Goal: Transaction & Acquisition: Download file/media

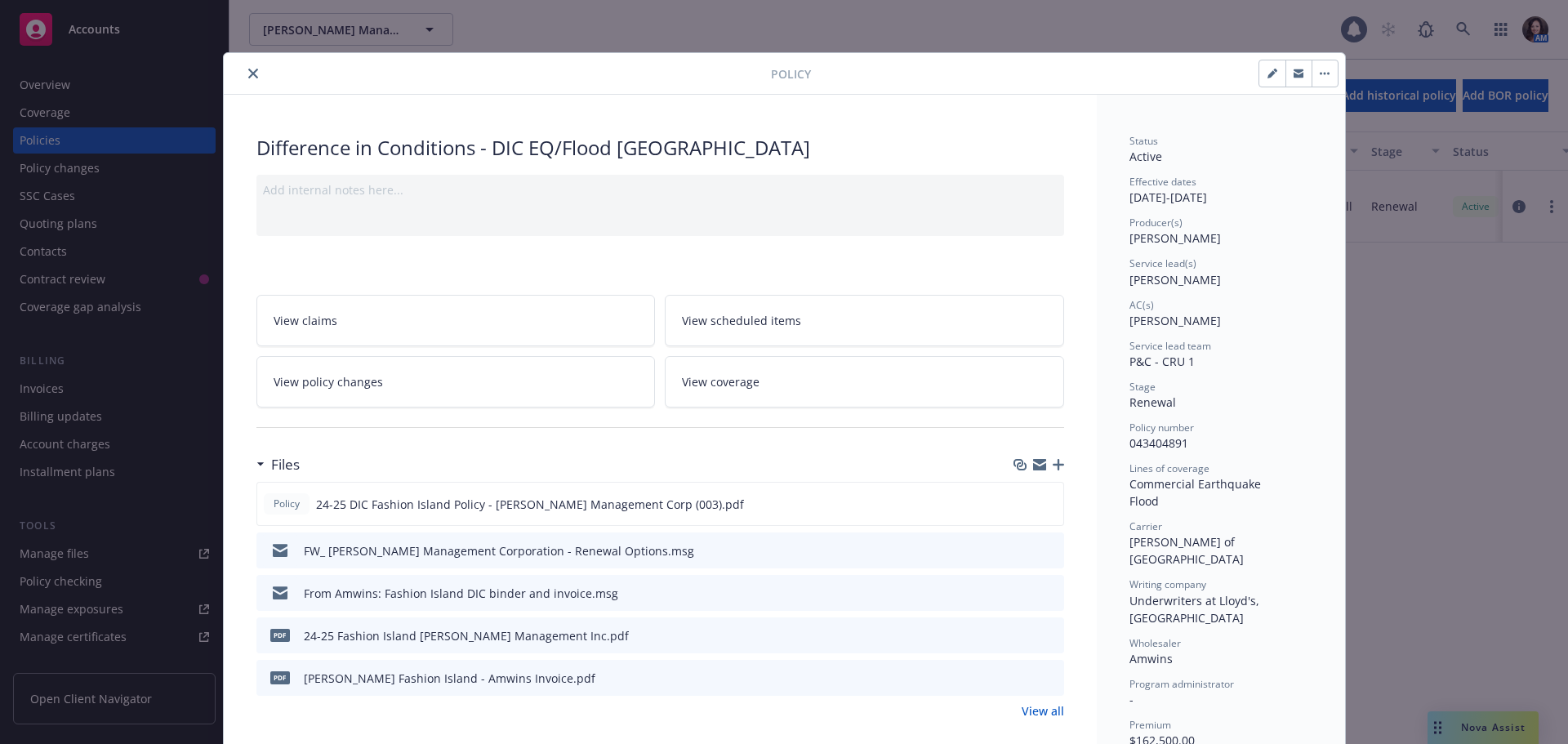
click at [244, 71] on button "close" at bounding box center [253, 73] width 19 height 19
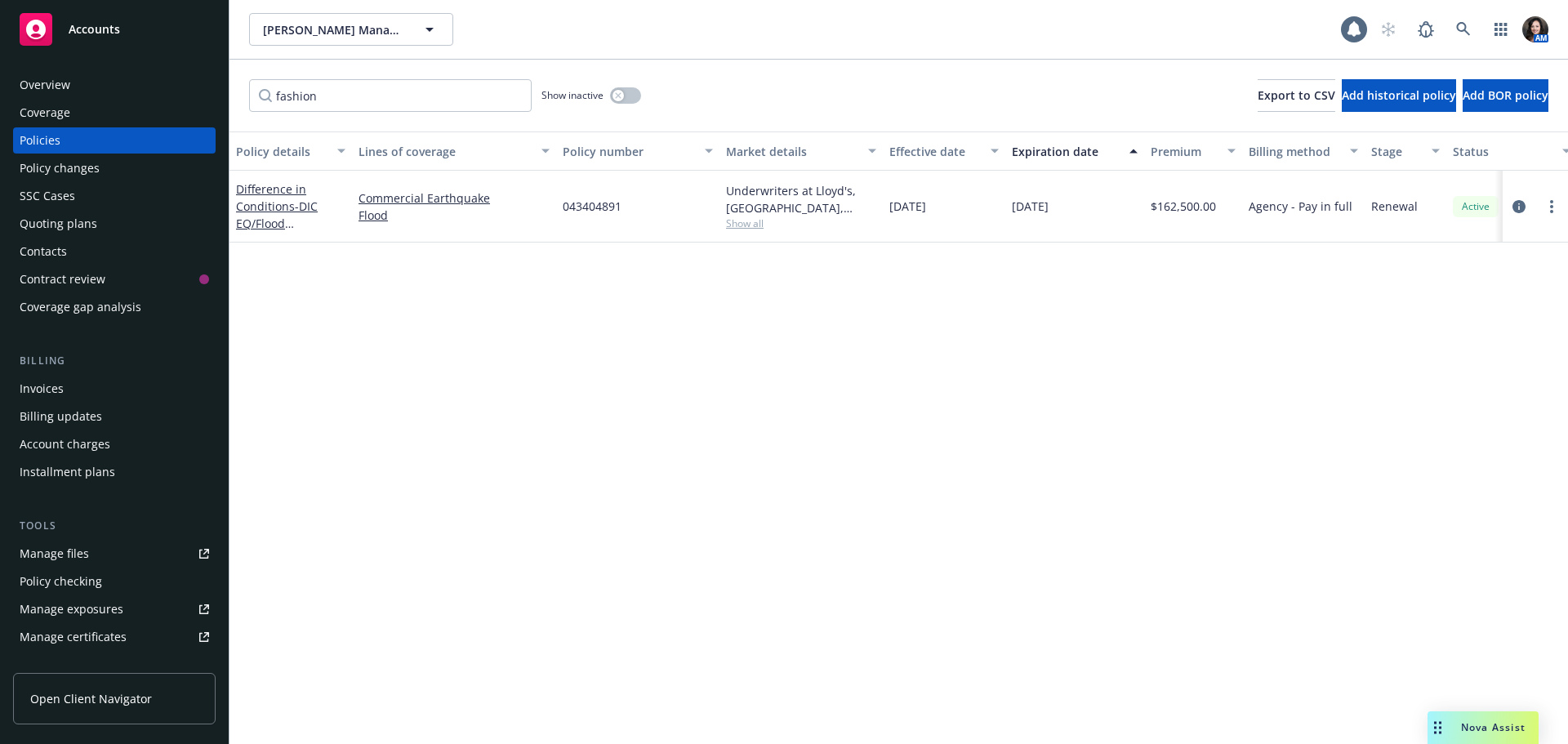
click at [604, 96] on div "Show inactive" at bounding box center [591, 96] width 99 height 33
click at [628, 94] on button "button" at bounding box center [626, 96] width 31 height 17
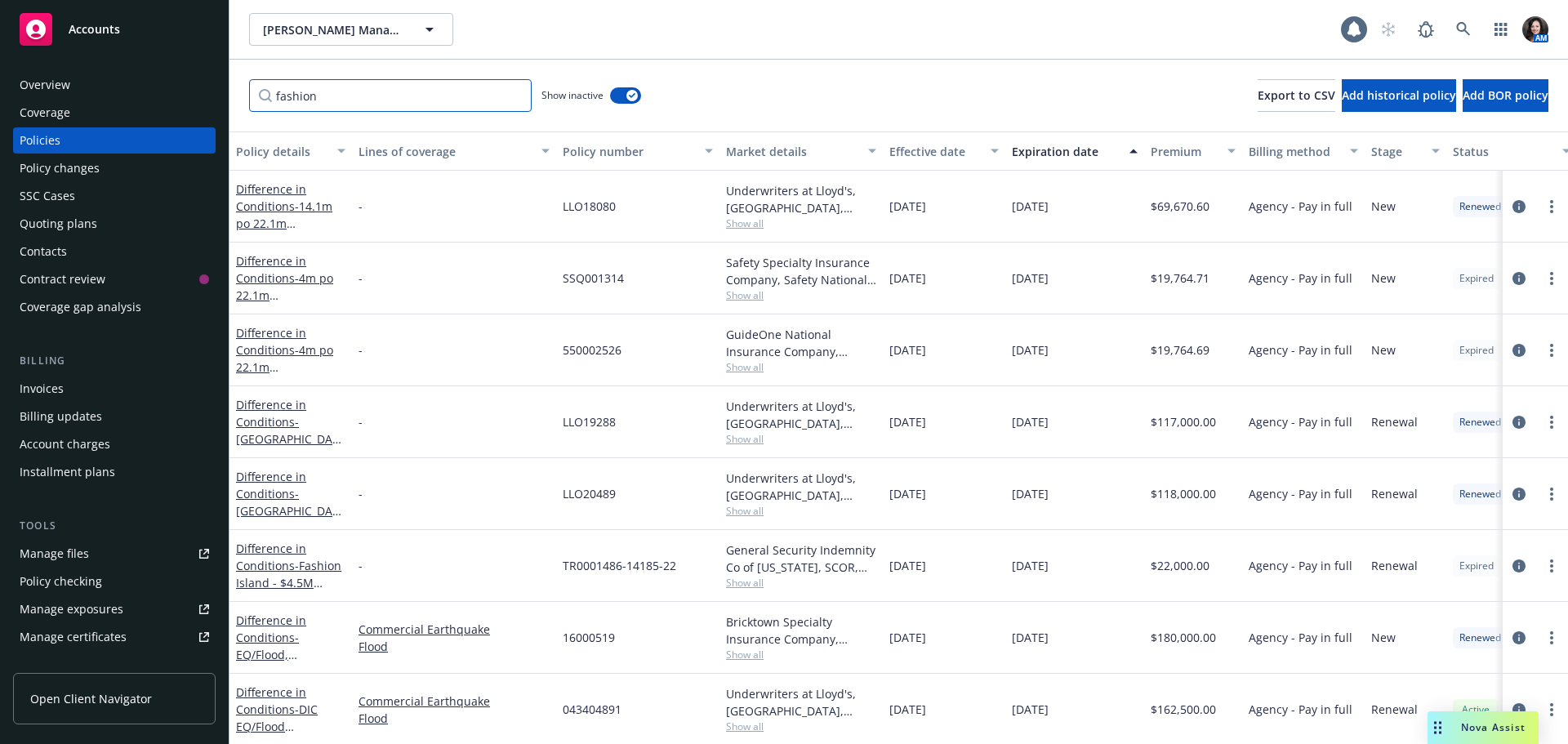
click at [449, 95] on input "fashion" at bounding box center [390, 96] width 282 height 33
click at [511, 92] on input "fashion" at bounding box center [390, 96] width 282 height 33
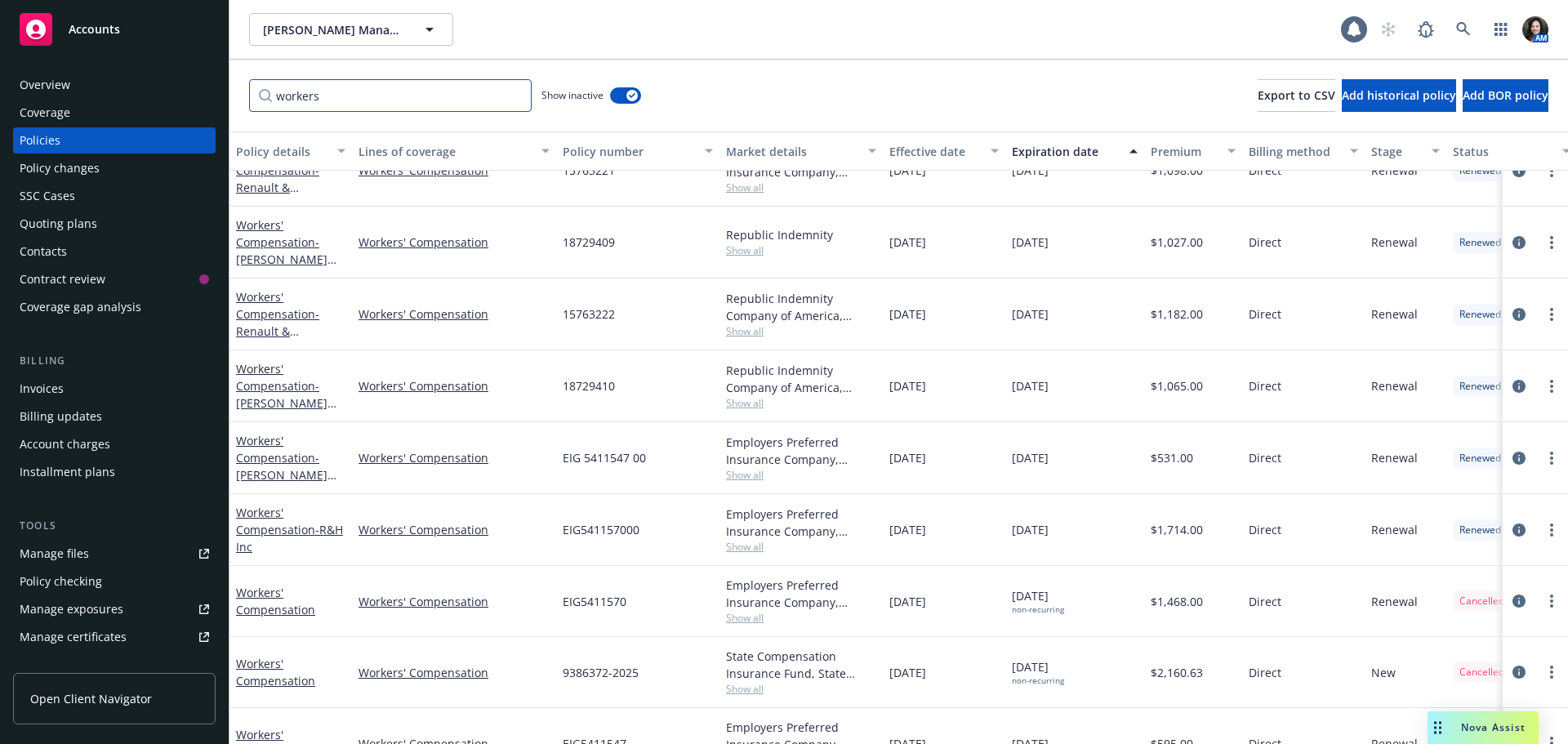
scroll to position [475, 0]
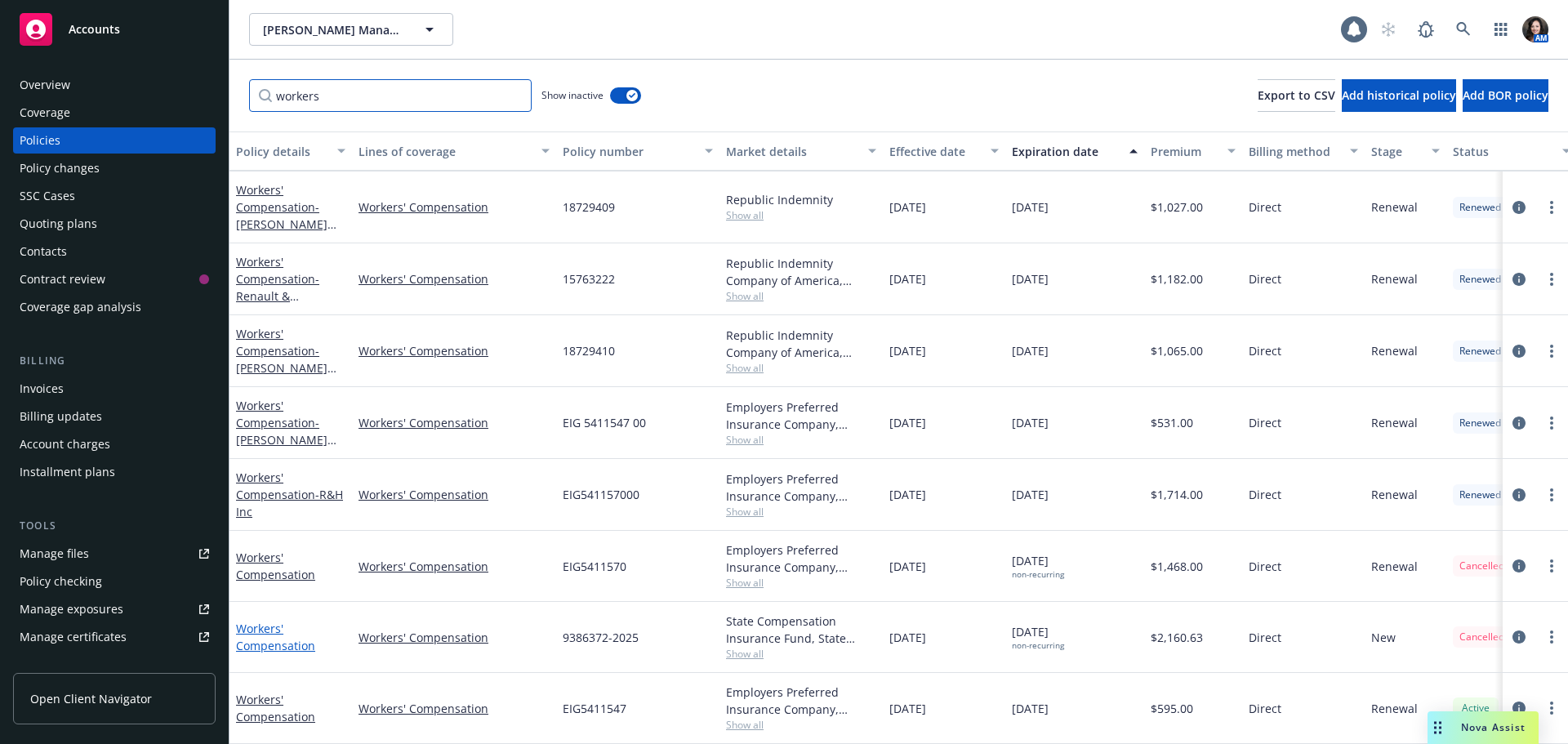
type input "workers"
click at [264, 621] on link "Workers' Compensation" at bounding box center [276, 637] width 79 height 33
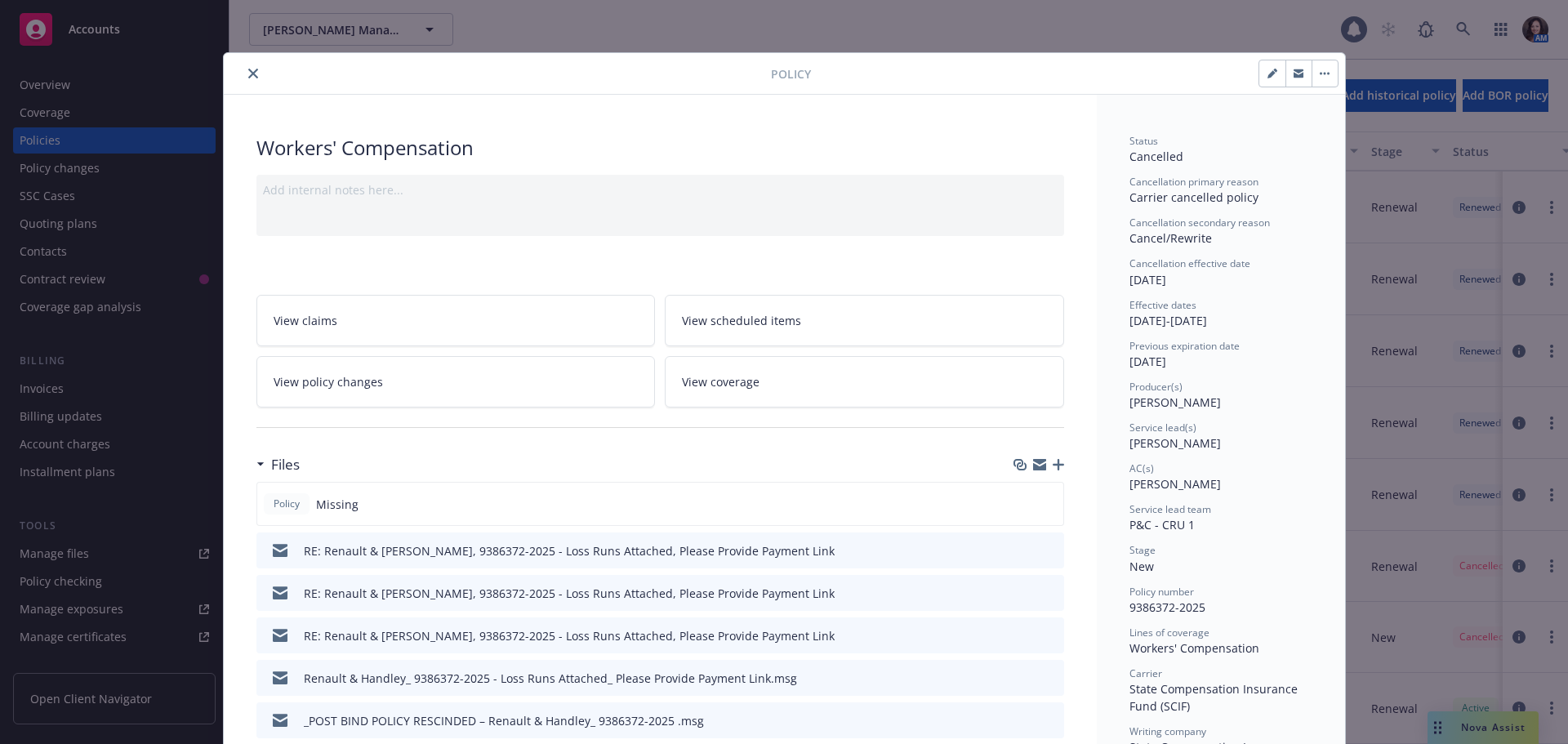
scroll to position [82, 0]
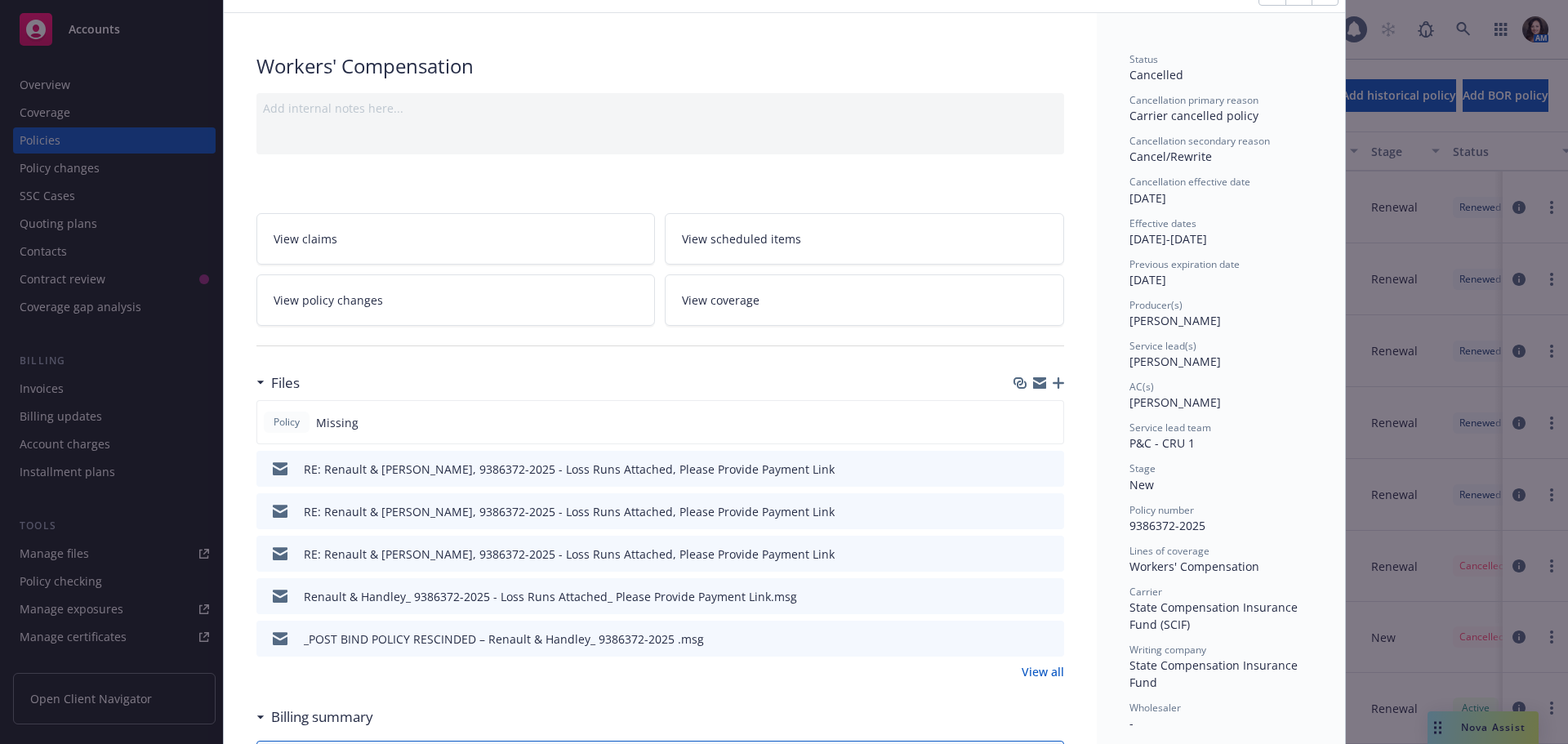
click at [1047, 673] on link "View all" at bounding box center [1042, 671] width 42 height 17
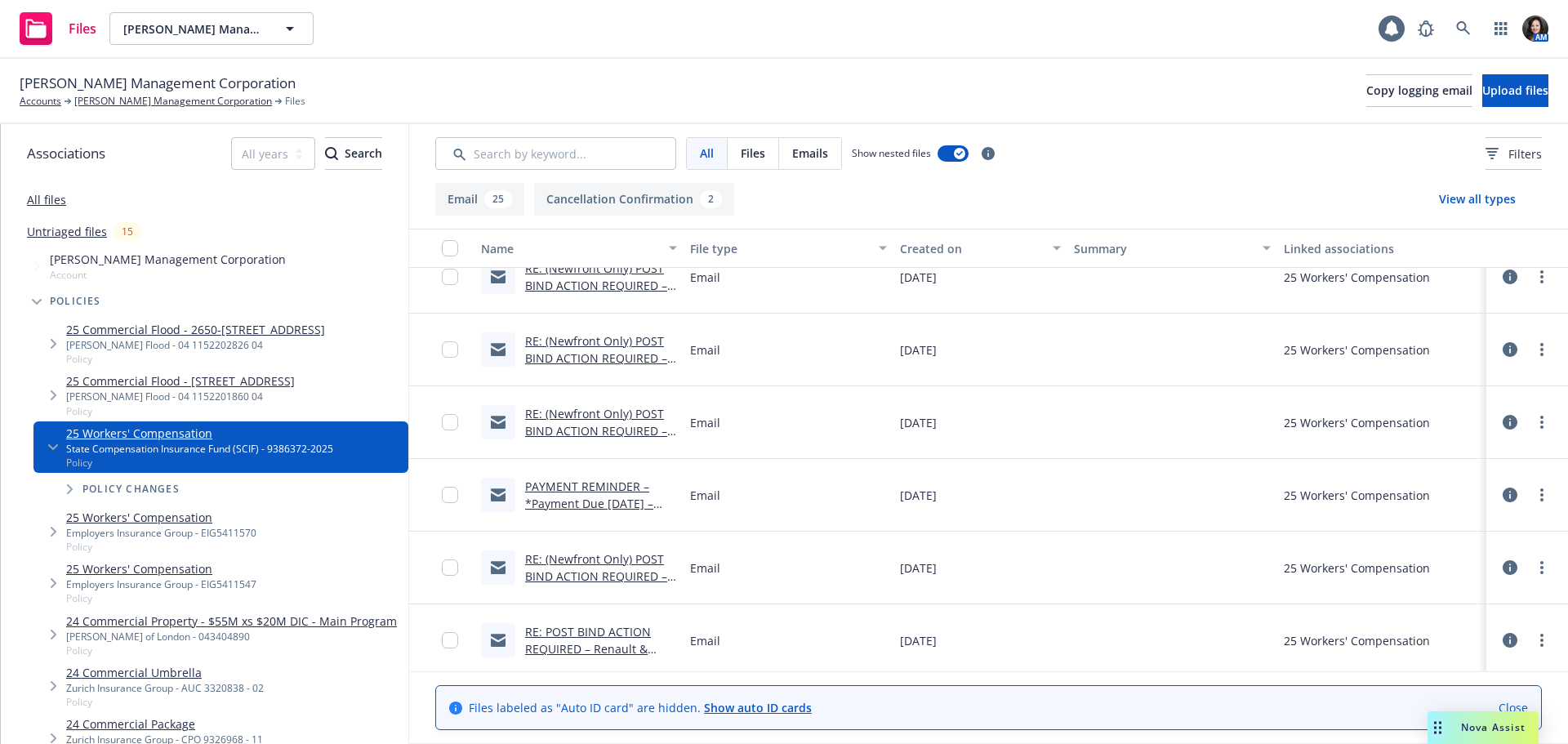
scroll to position [1543, 0]
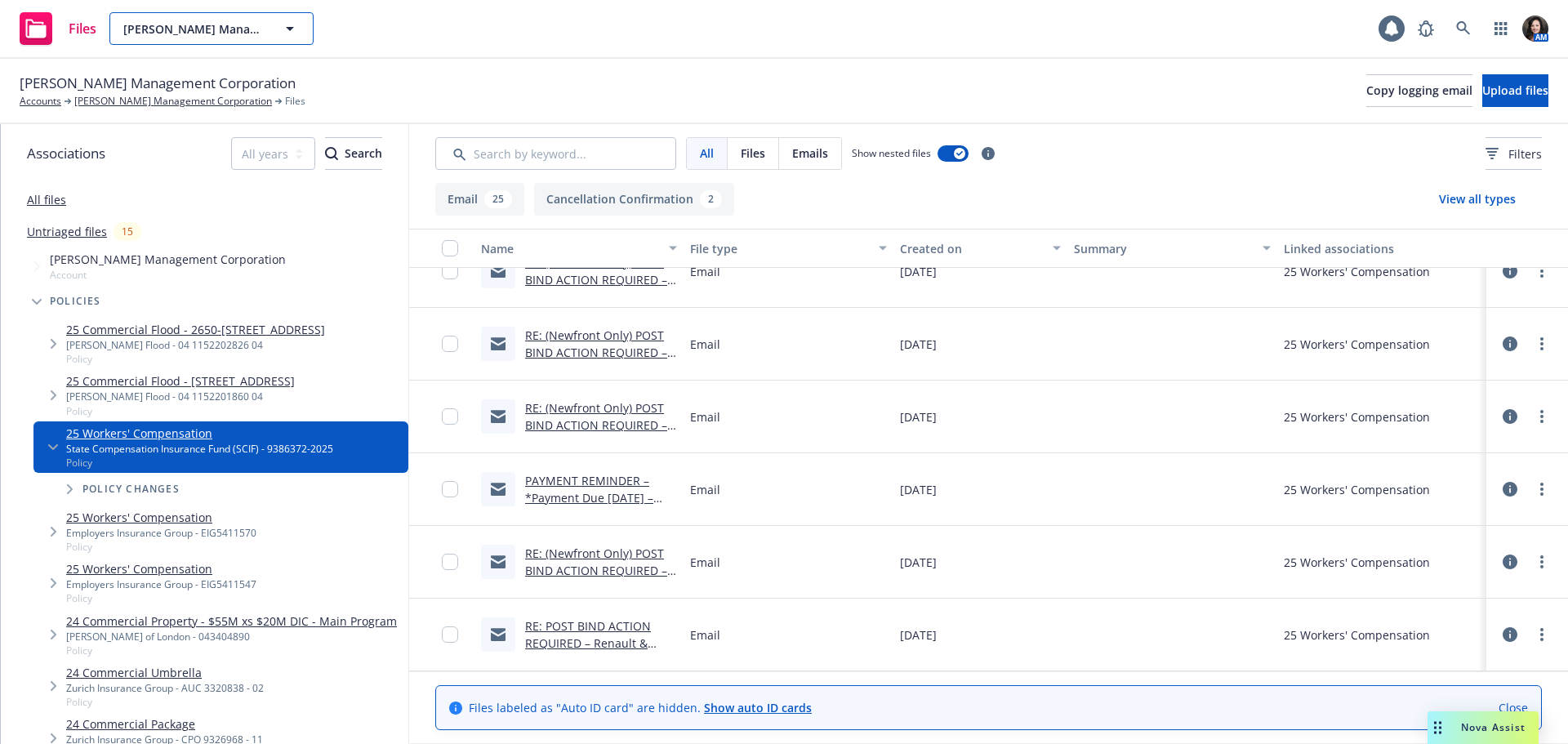
click at [238, 33] on span "Handley Management Corporation" at bounding box center [194, 29] width 142 height 17
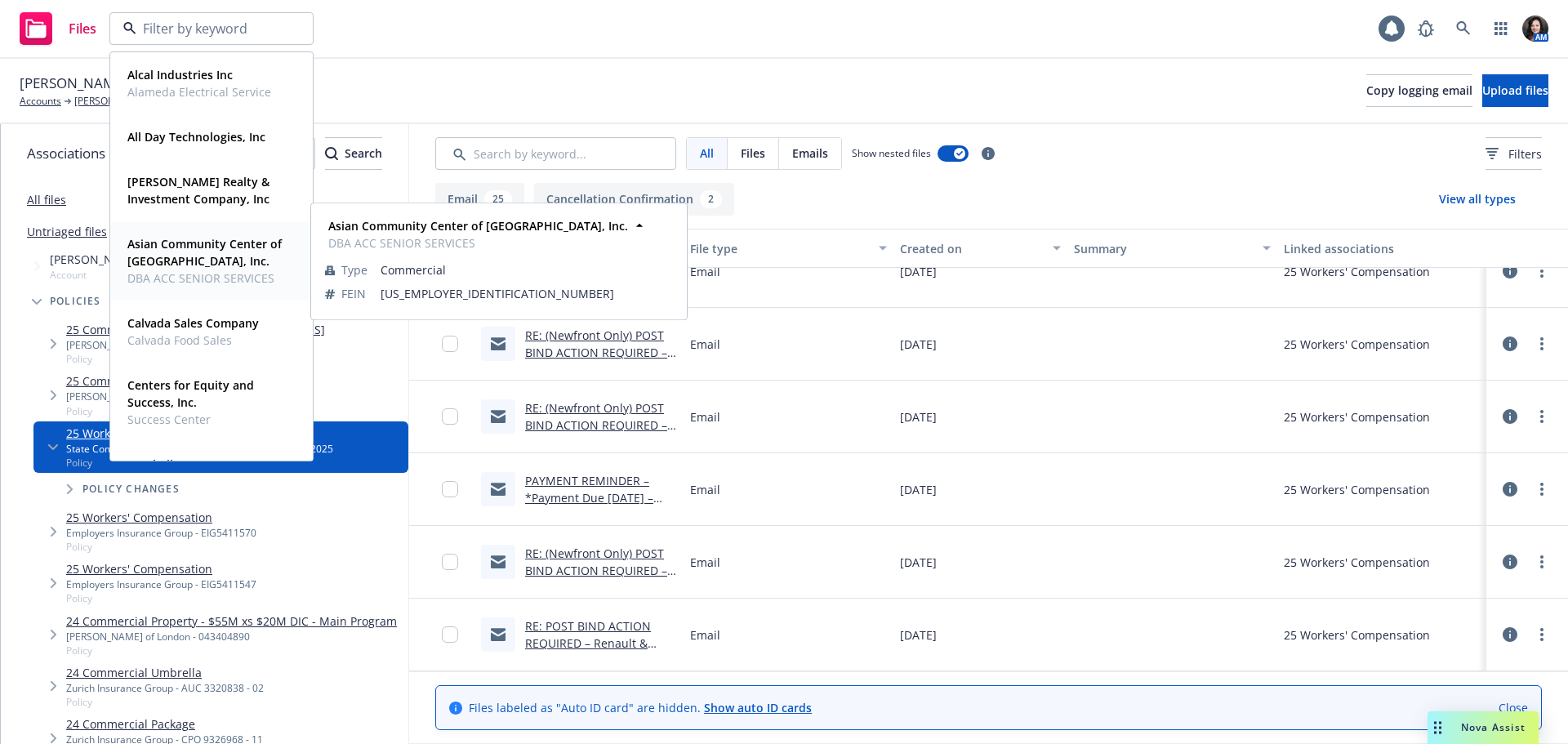
click at [201, 254] on strong "Asian Community Center of [GEOGRAPHIC_DATA], Inc." at bounding box center [205, 253] width 154 height 33
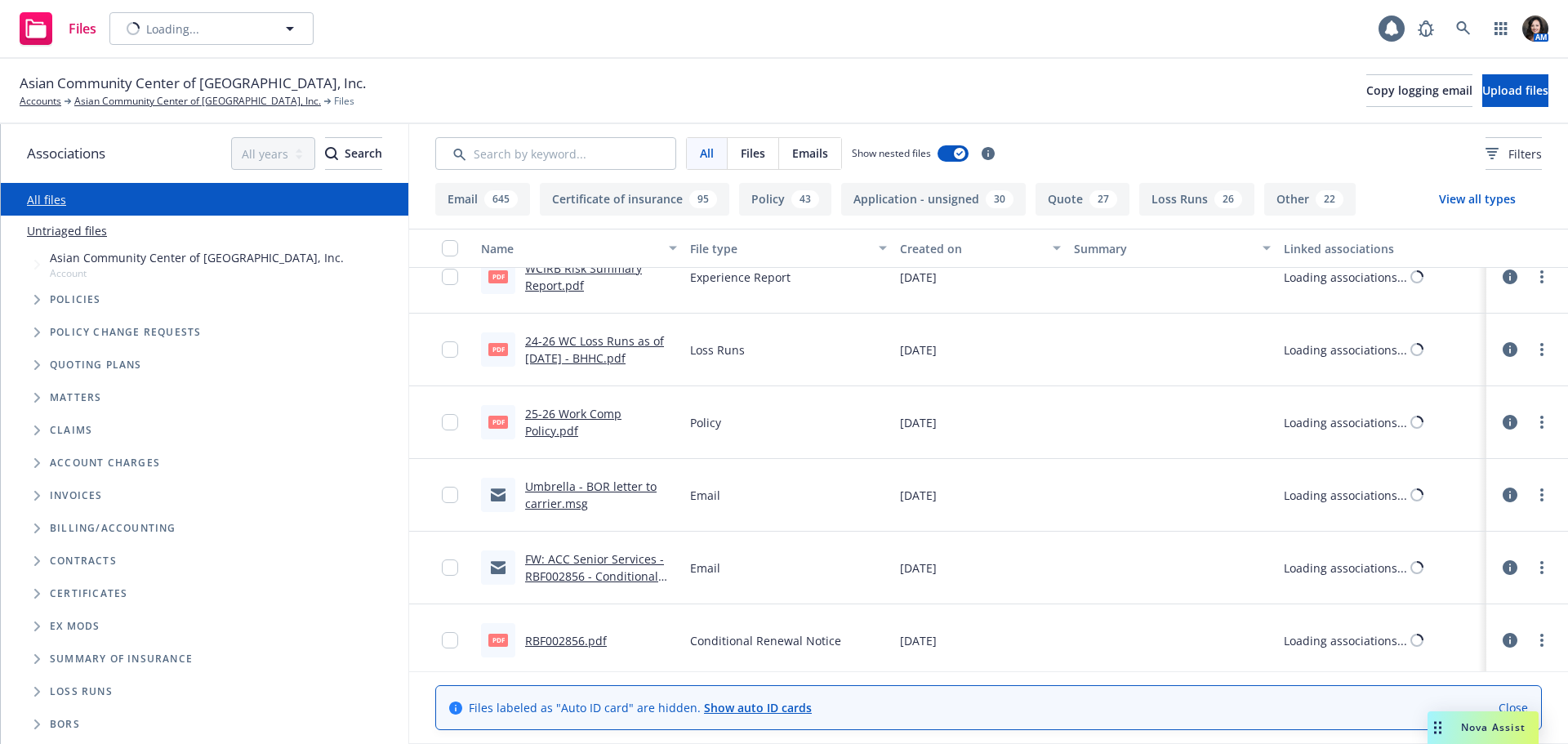
scroll to position [1543, 0]
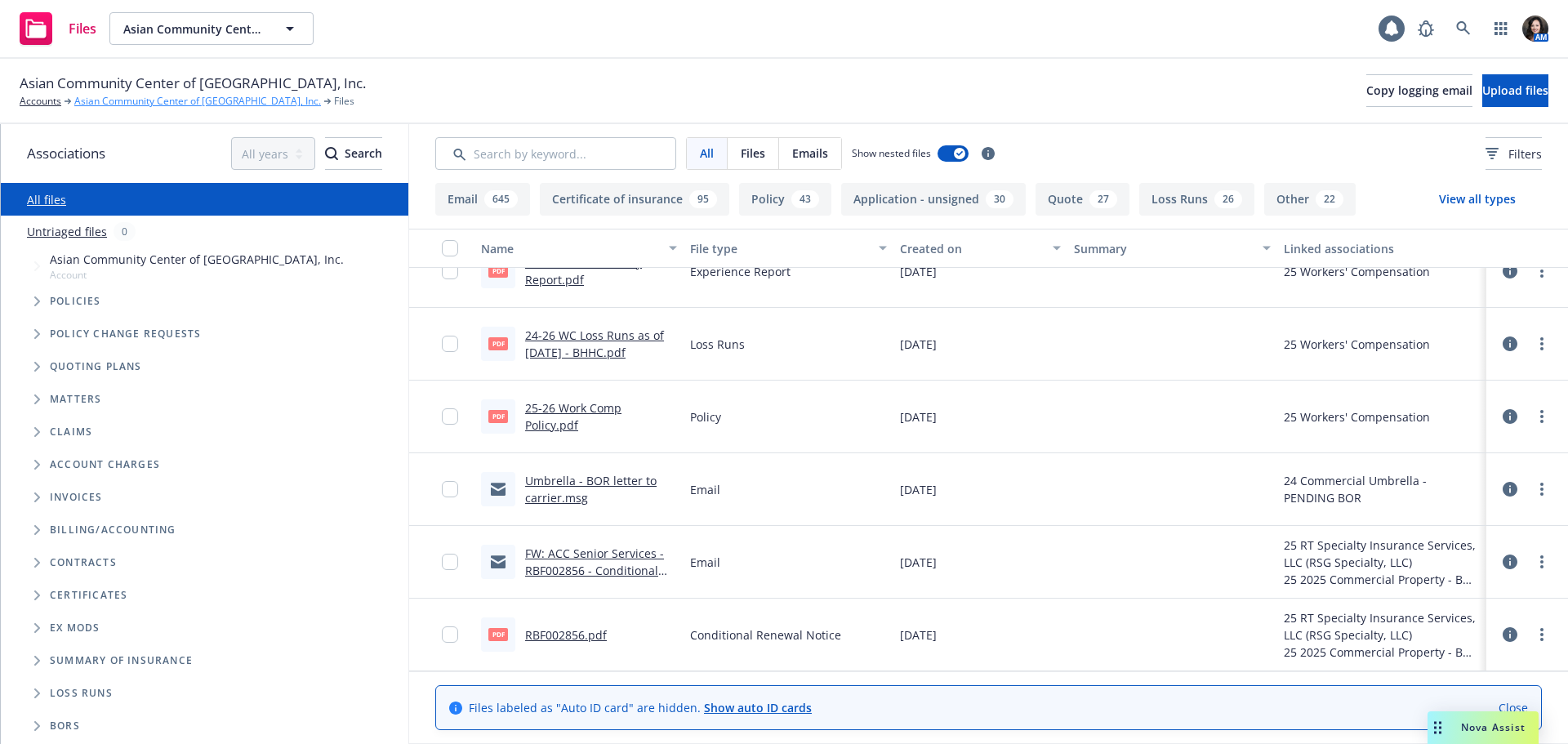
click at [127, 96] on link "Asian Community Center of [GEOGRAPHIC_DATA], Inc." at bounding box center [198, 101] width 246 height 15
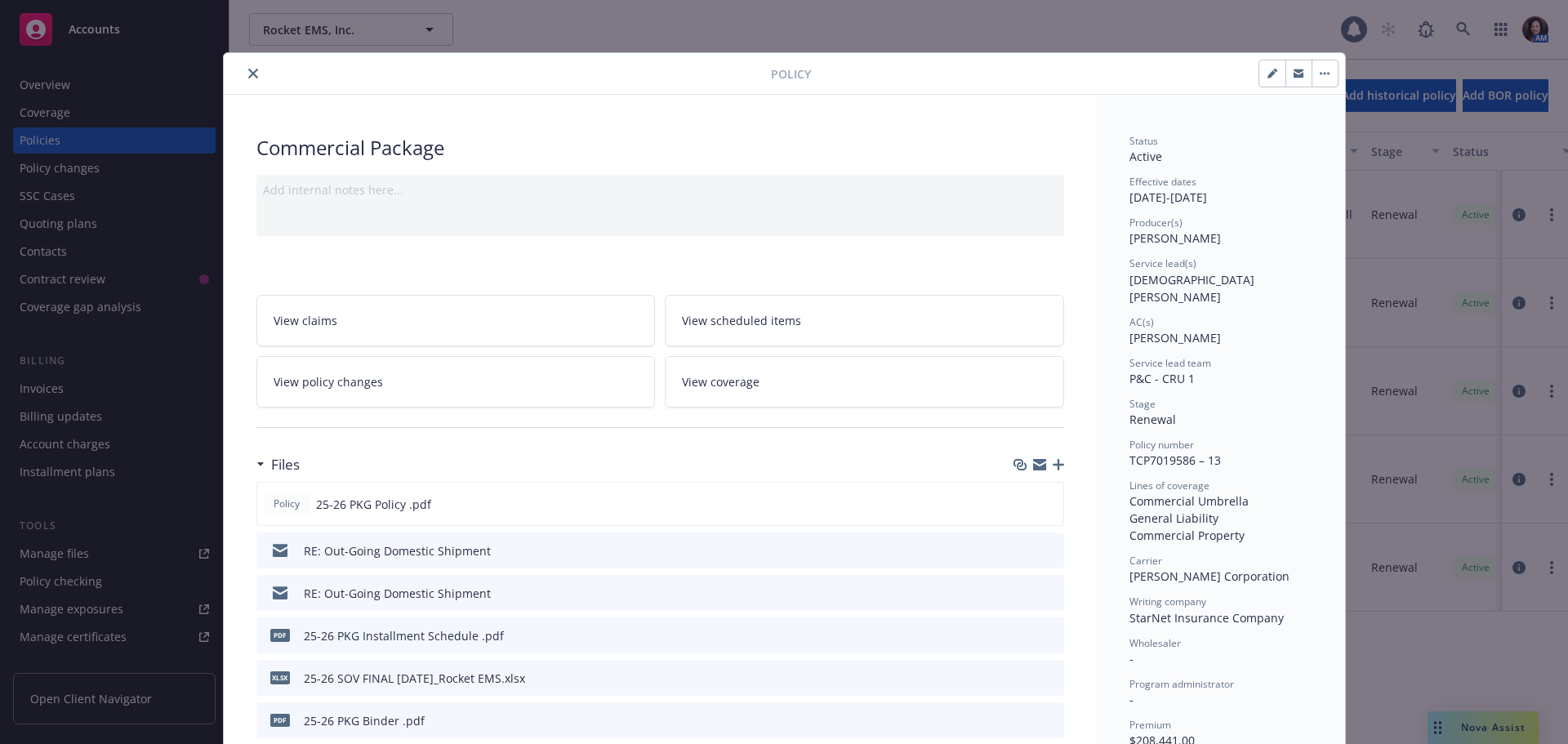
click at [248, 74] on icon "close" at bounding box center [253, 74] width 10 height 10
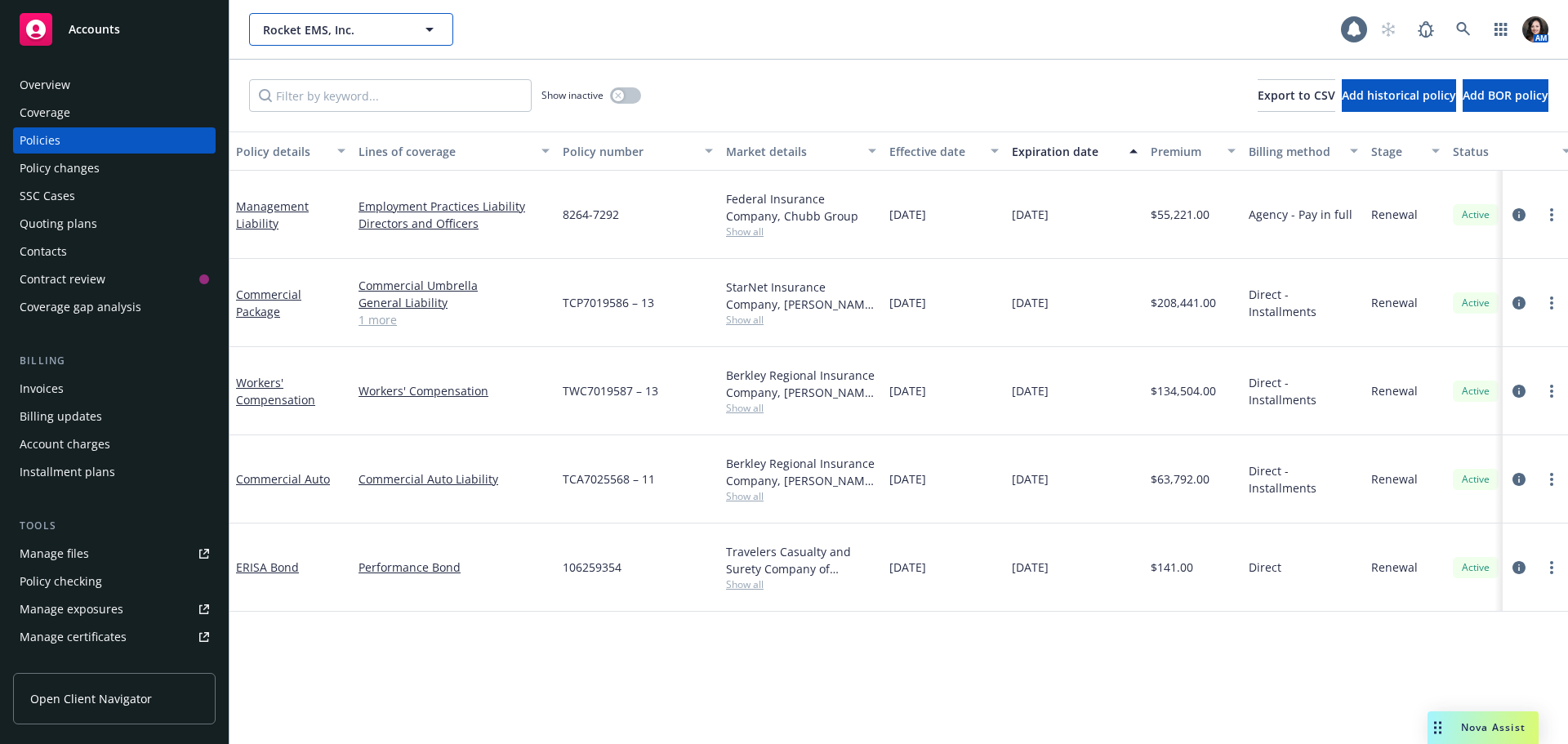
click at [331, 34] on span "Rocket EMS, Inc." at bounding box center [334, 29] width 142 height 17
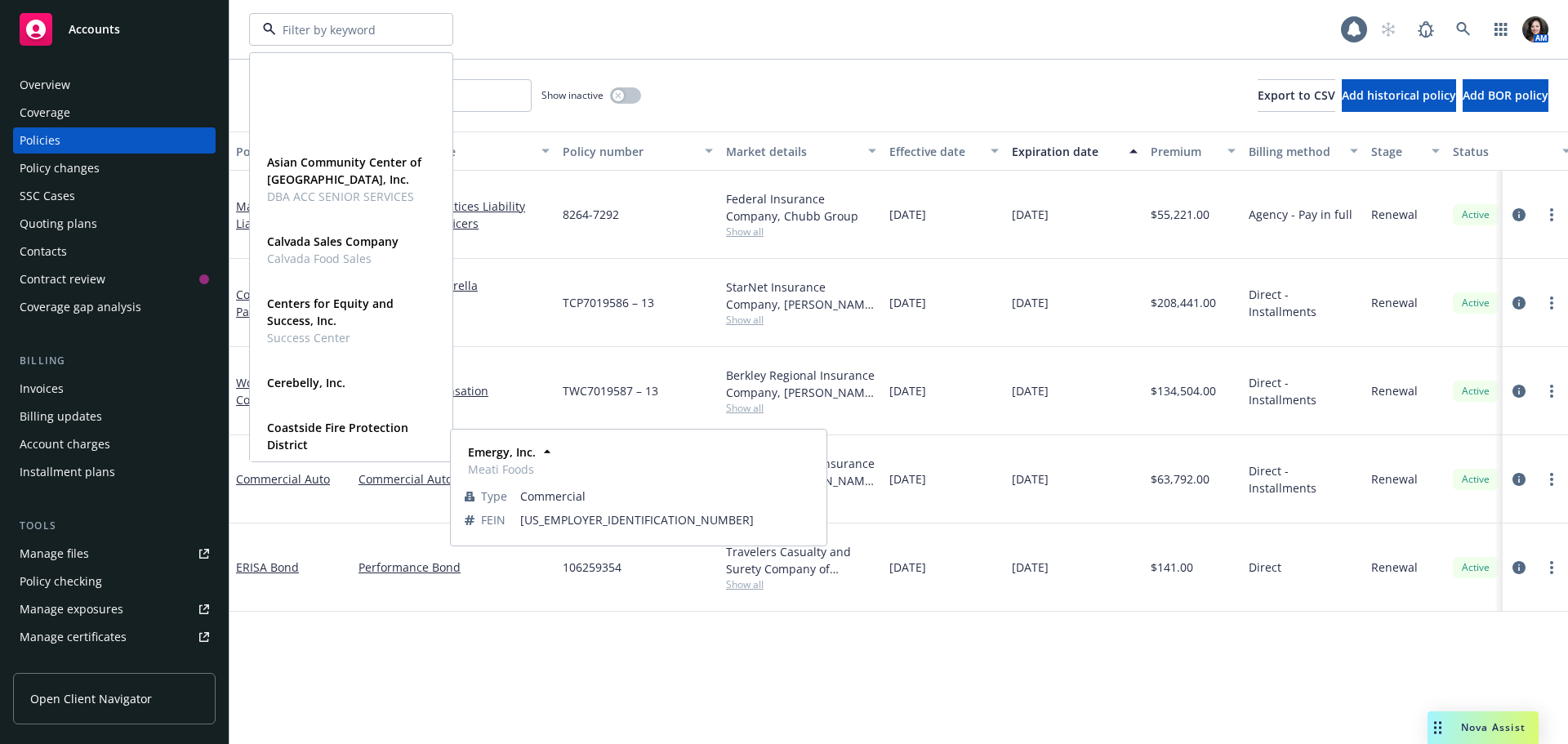
scroll to position [82, 0]
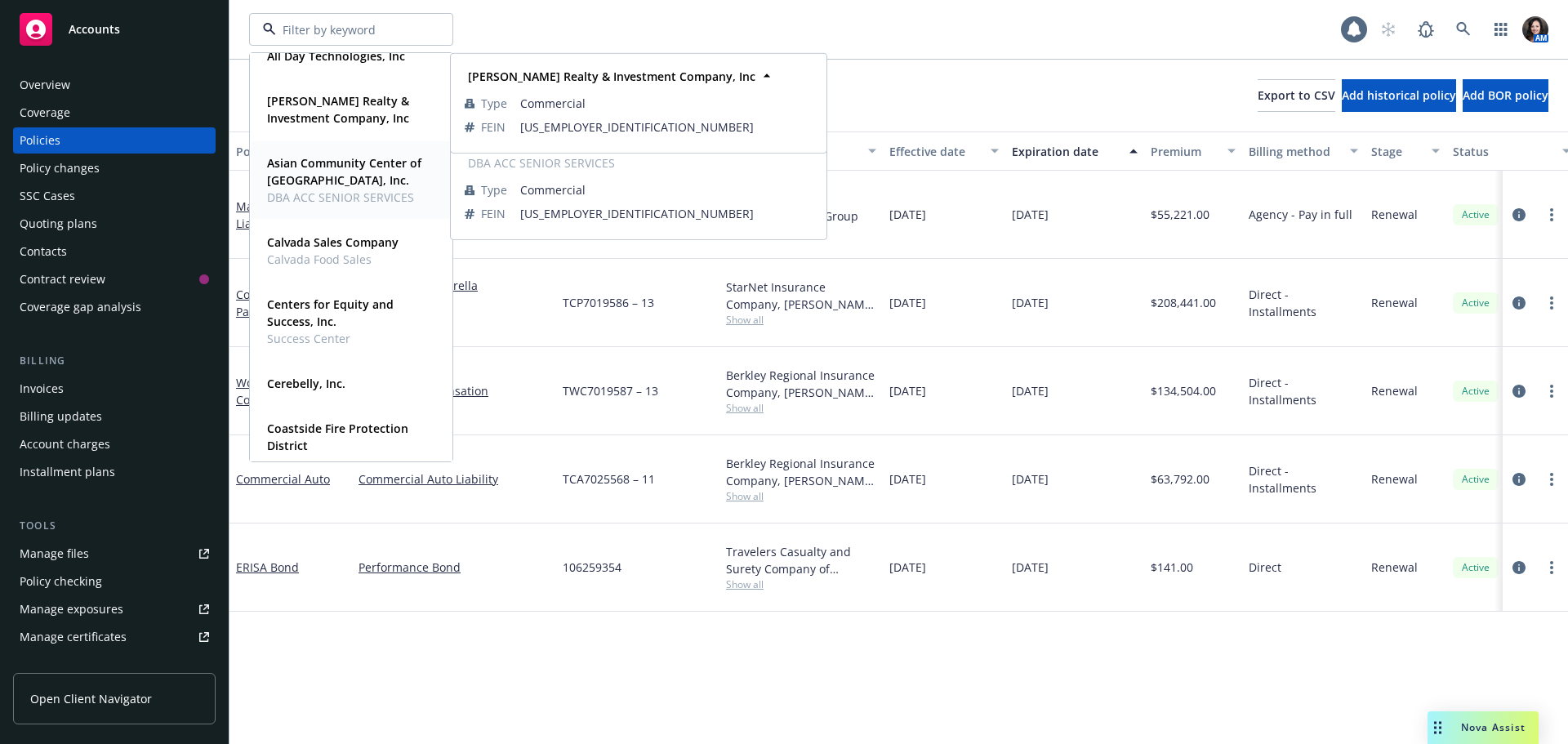
click at [333, 177] on strong "Asian Community Center of [GEOGRAPHIC_DATA], Inc." at bounding box center [344, 172] width 154 height 33
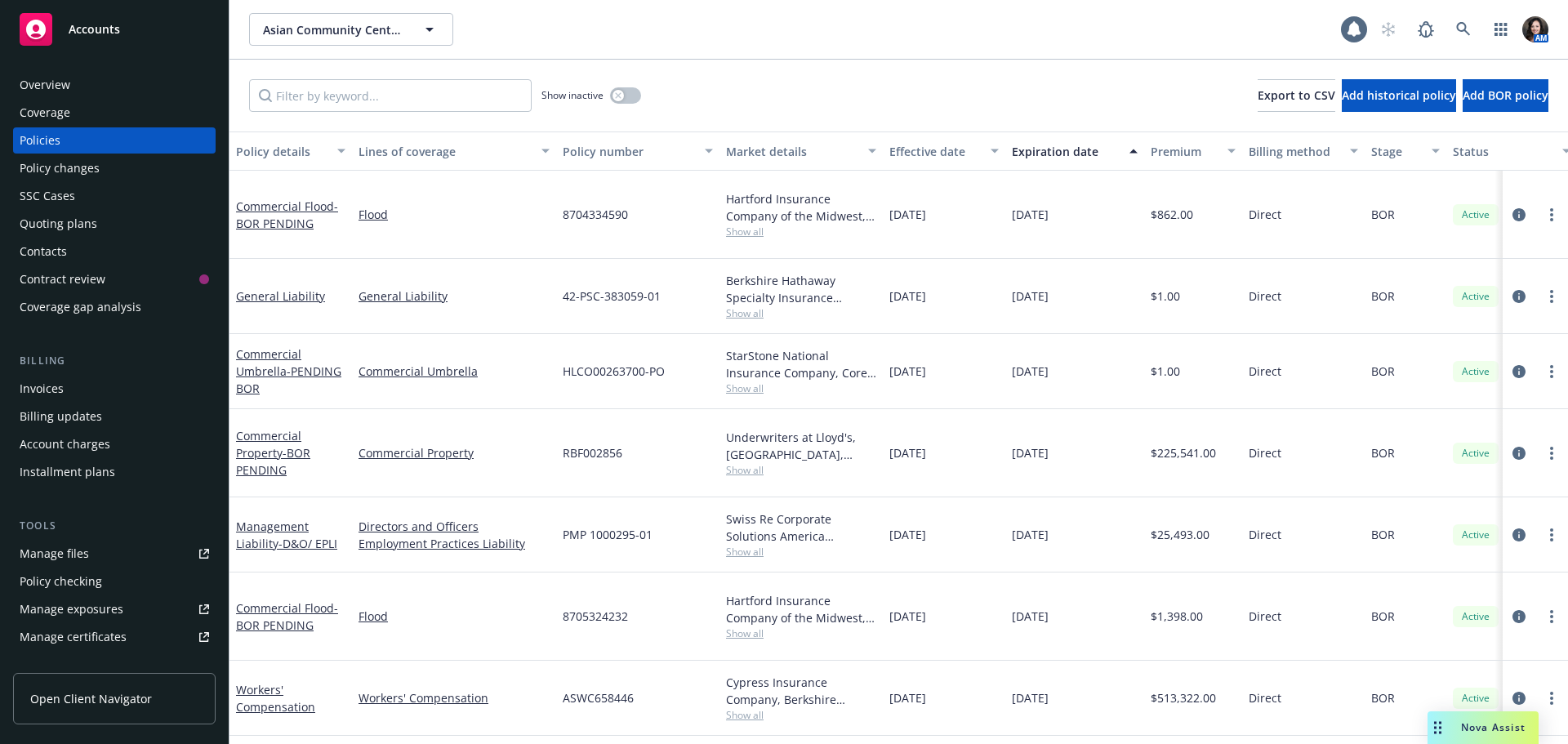
click at [45, 89] on div "Overview" at bounding box center [44, 85] width 51 height 26
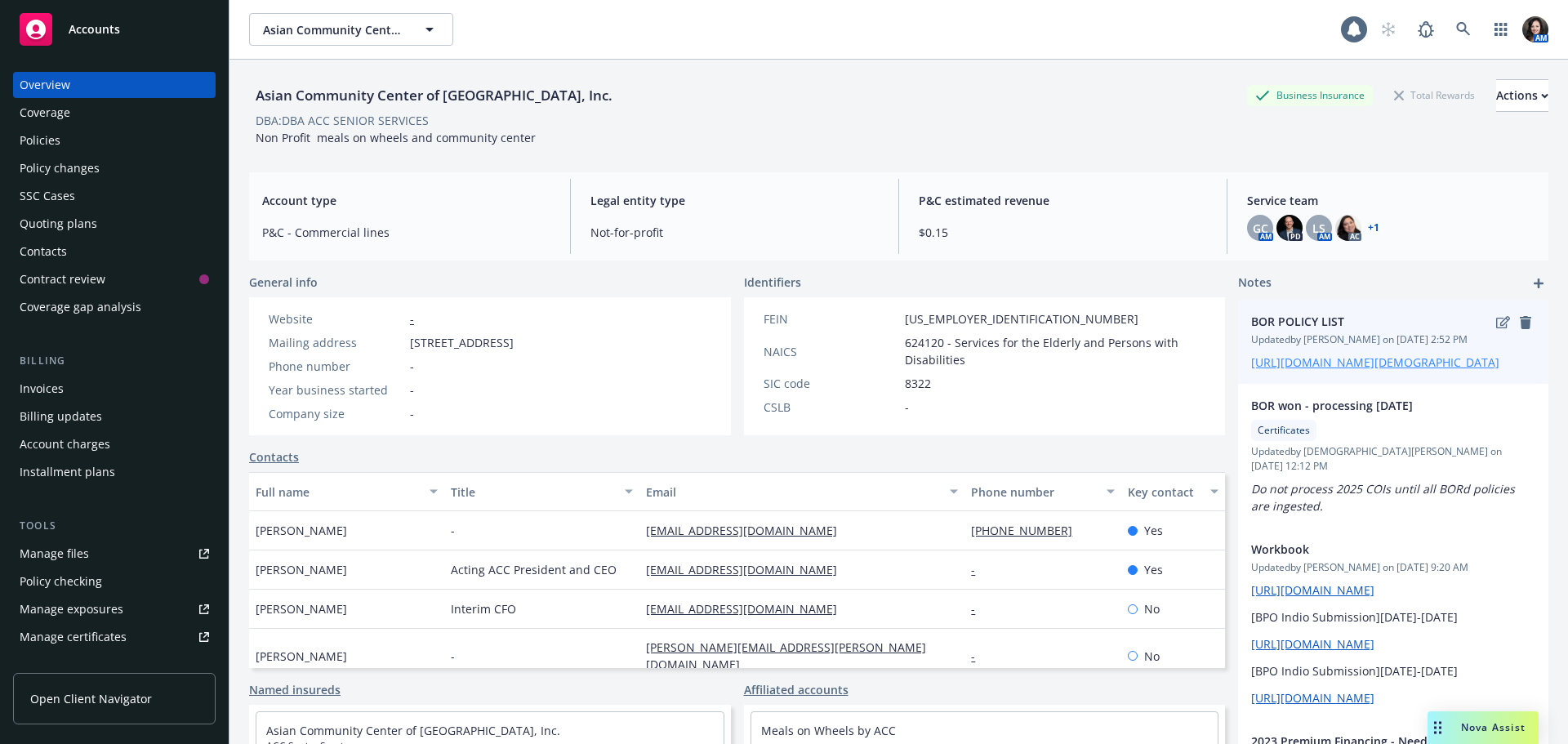
click at [1291, 370] on link "https://iln.sharepoint.com/:x:/r/sites/CRUTeam/Shared%20Documents/Clients/Gay%2…" at bounding box center [1375, 362] width 248 height 16
click at [63, 135] on div "Policies" at bounding box center [114, 141] width 189 height 26
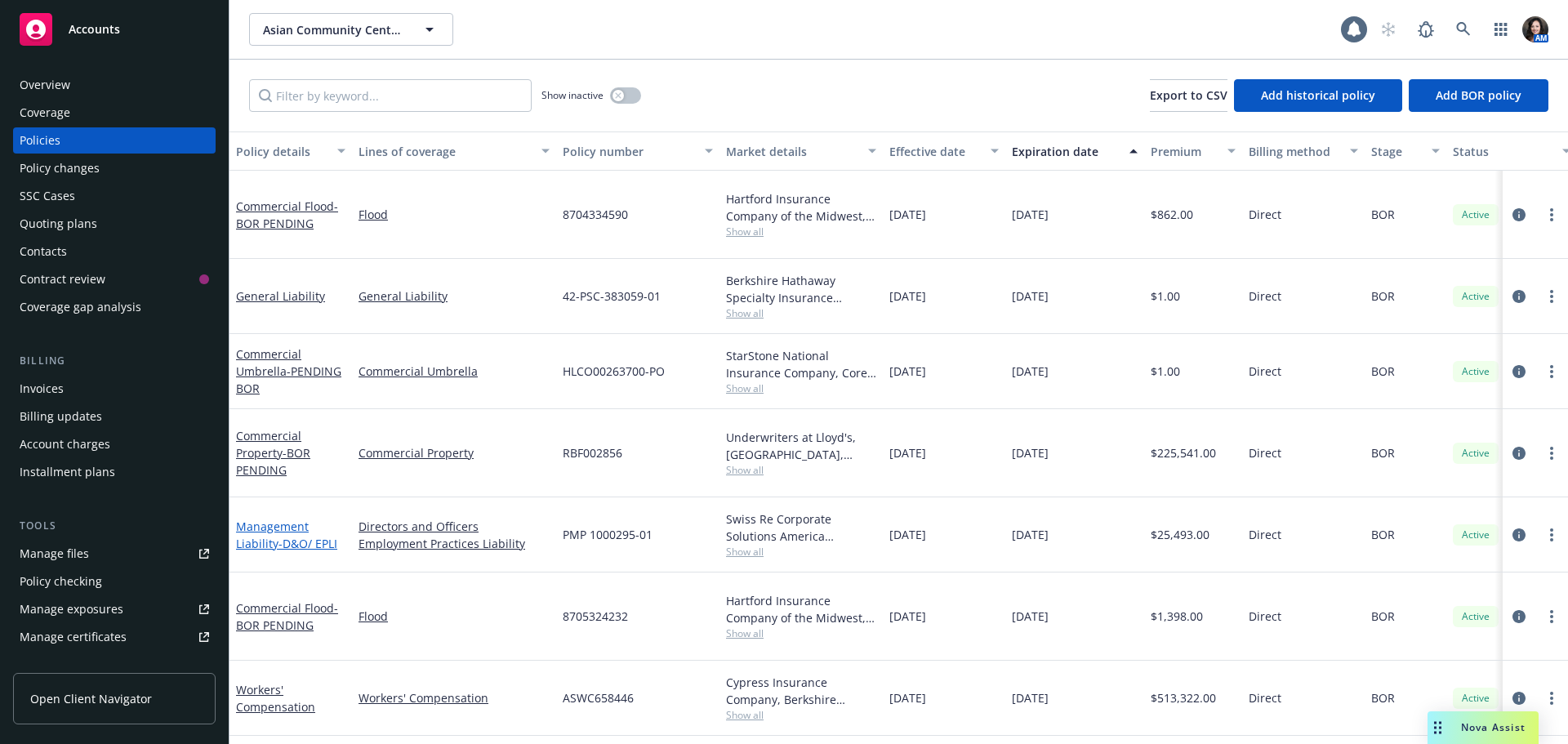
click at [292, 536] on span "- D&O/ EPLI" at bounding box center [308, 544] width 59 height 16
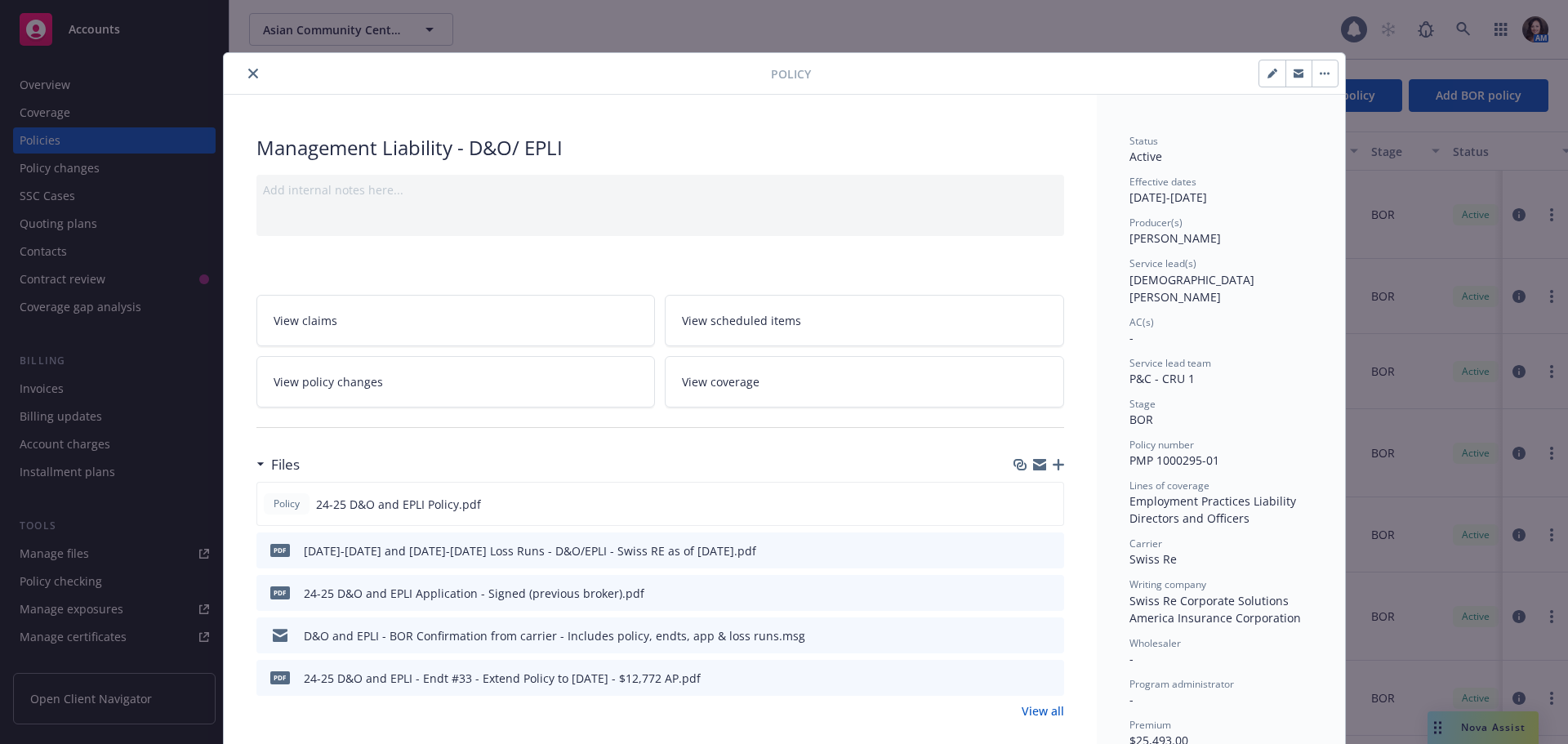
click at [1046, 633] on icon "preview file" at bounding box center [1049, 635] width 15 height 11
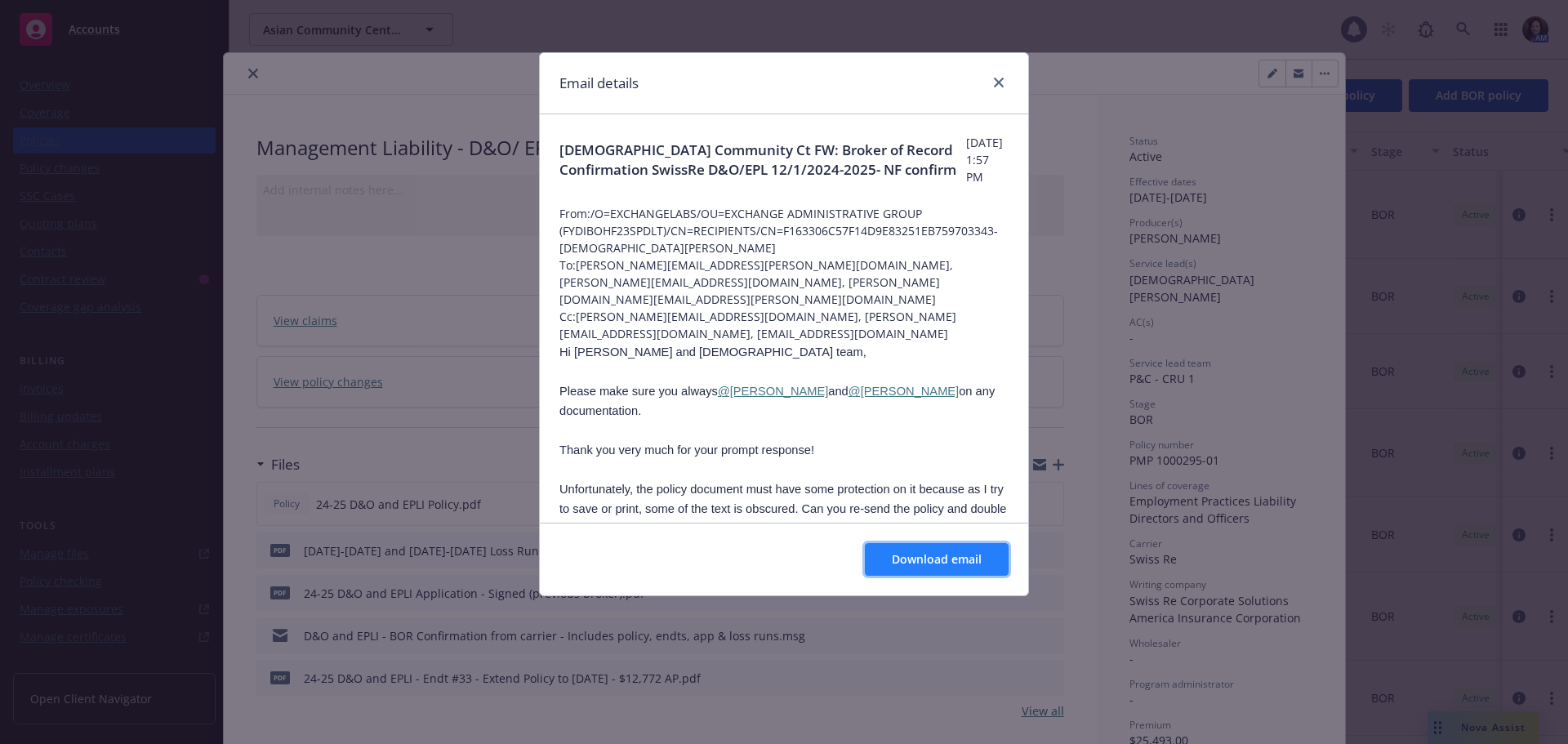
click at [941, 554] on span "Download email" at bounding box center [937, 559] width 90 height 16
click at [253, 62] on div "Email details Asian Community Ct FW: Broker of Record Confirmation SwissRe D&O/…" at bounding box center [784, 372] width 1568 height 744
drag, startPoint x: 244, startPoint y: 70, endPoint x: 462, endPoint y: 81, distance: 218.3
click at [243, 70] on div "Email details Asian Community Ct FW: Broker of Record Confirmation SwissRe D&O/…" at bounding box center [784, 372] width 1568 height 744
drag, startPoint x: 1000, startPoint y: 86, endPoint x: 989, endPoint y: 86, distance: 11.0
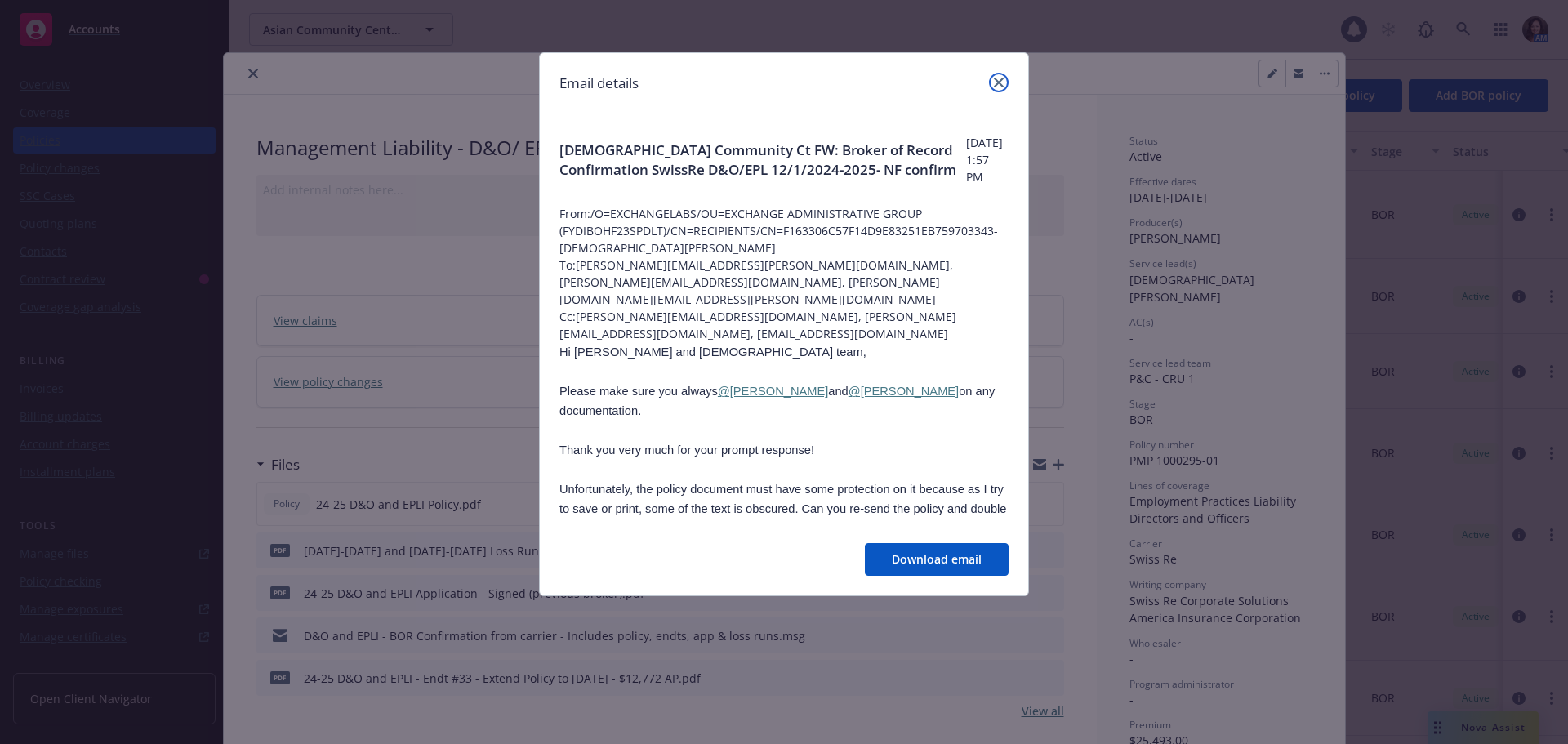
click at [998, 86] on icon "close" at bounding box center [998, 82] width 10 height 10
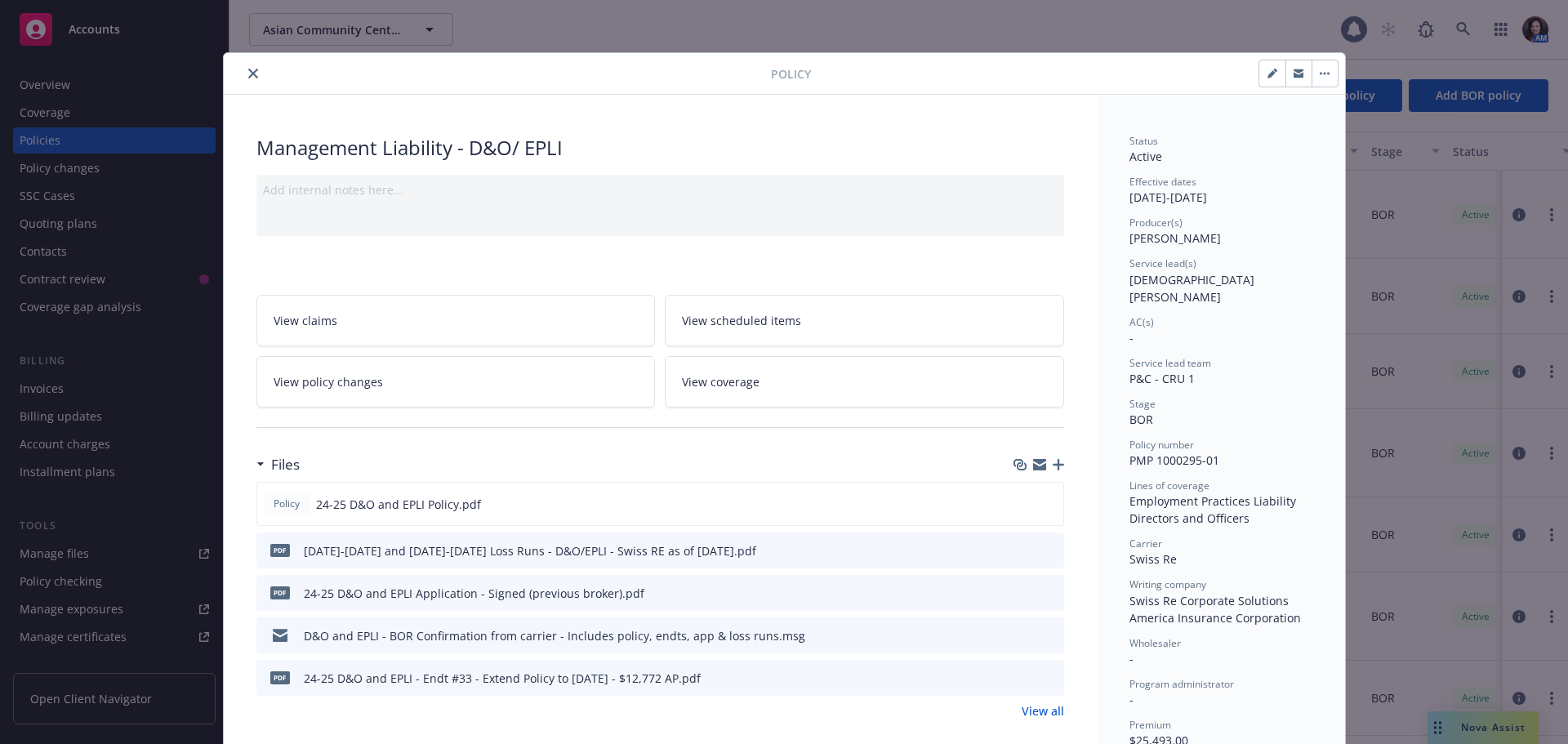
click at [252, 72] on button "close" at bounding box center [253, 73] width 19 height 19
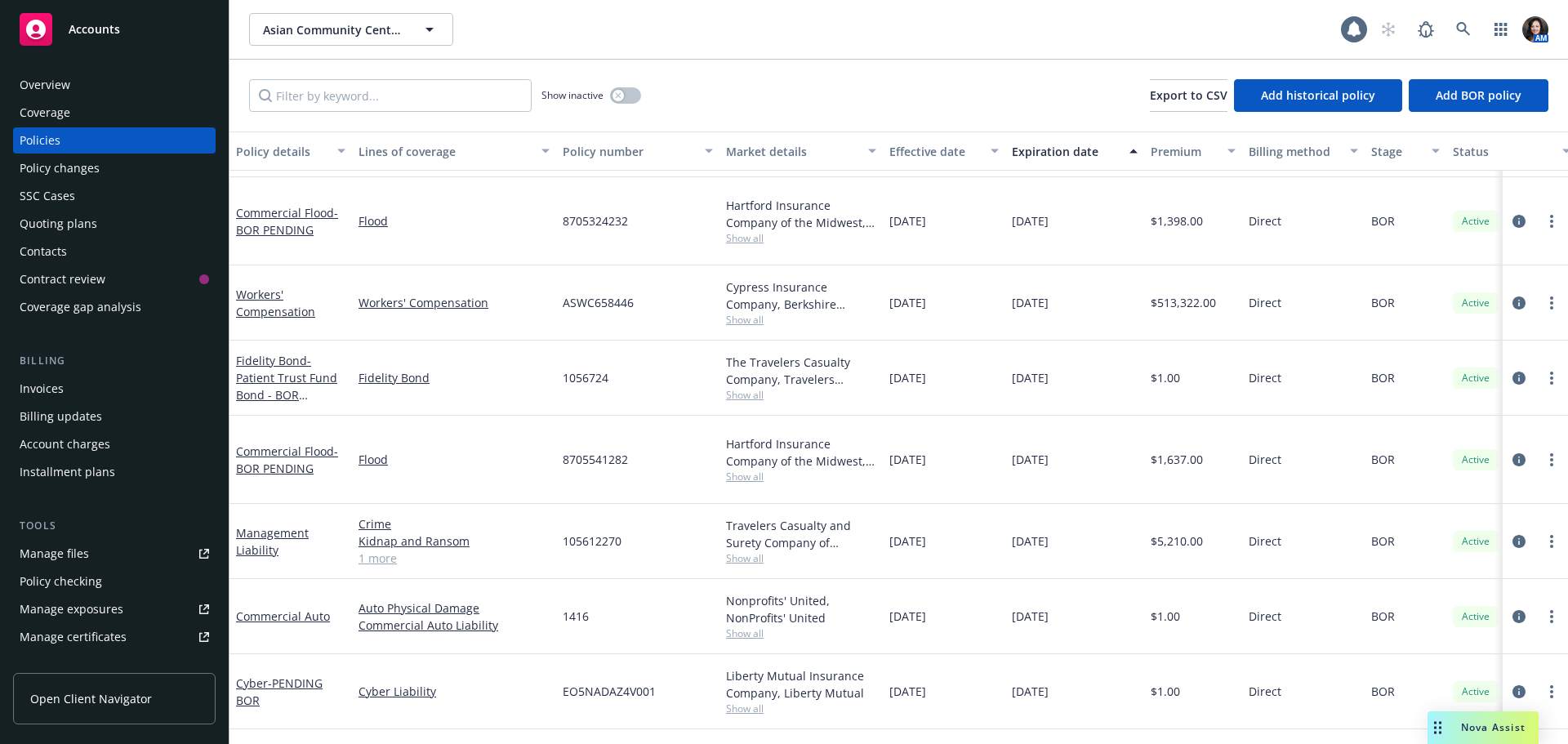
scroll to position [326, 0]
click at [749, 705] on span "Show all" at bounding box center [801, 712] width 150 height 14
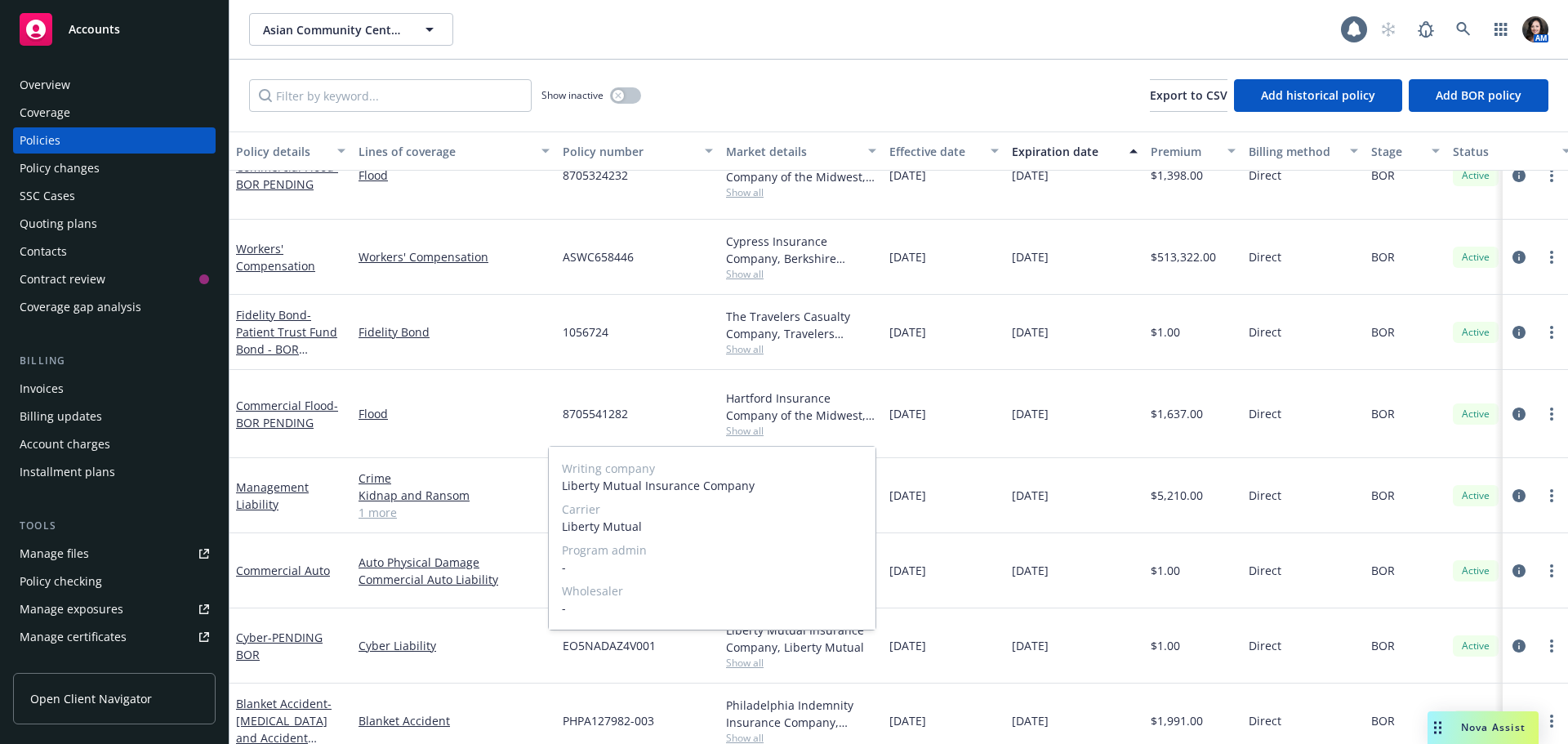
scroll to position [399, 0]
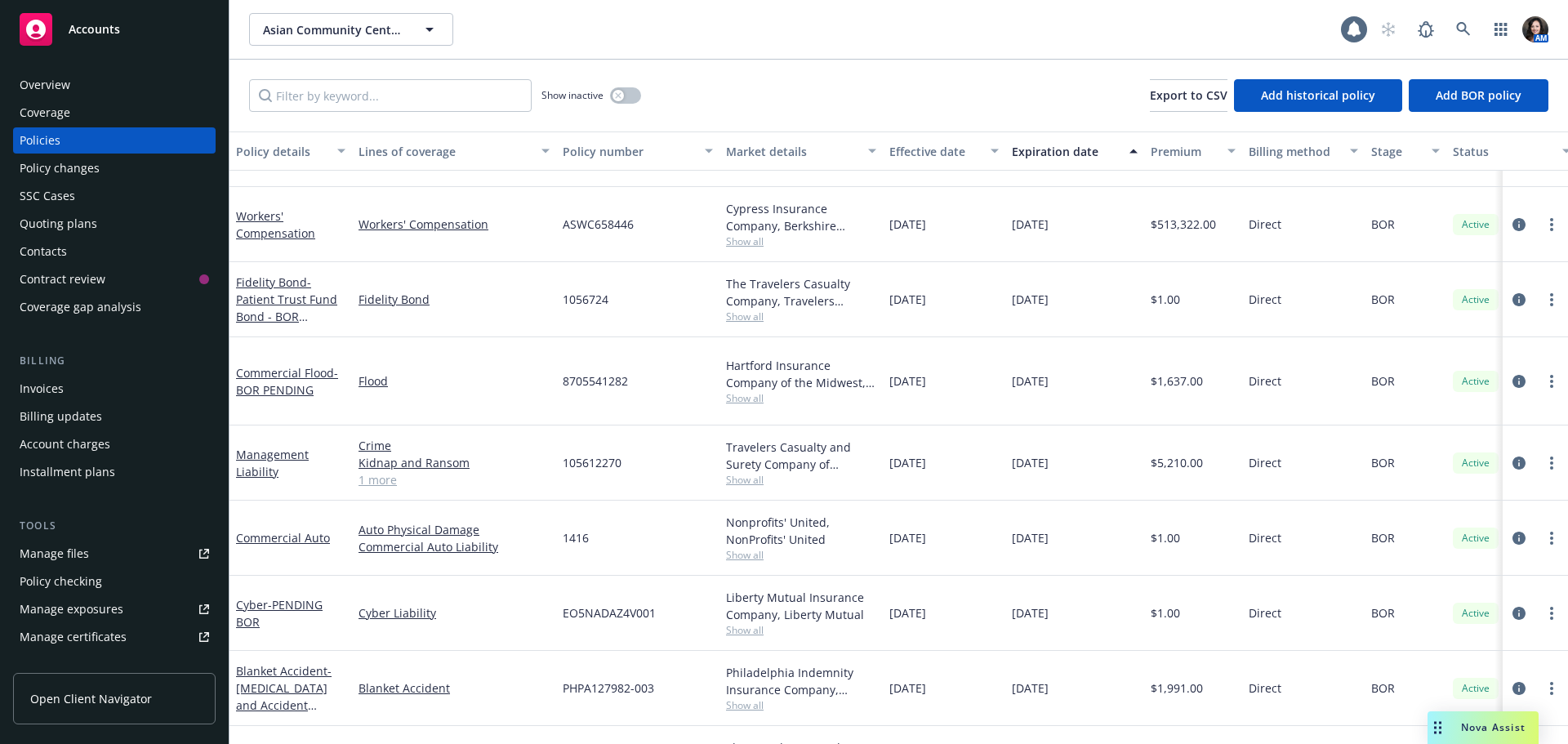
click at [376, 472] on link "1 more" at bounding box center [454, 480] width 191 height 17
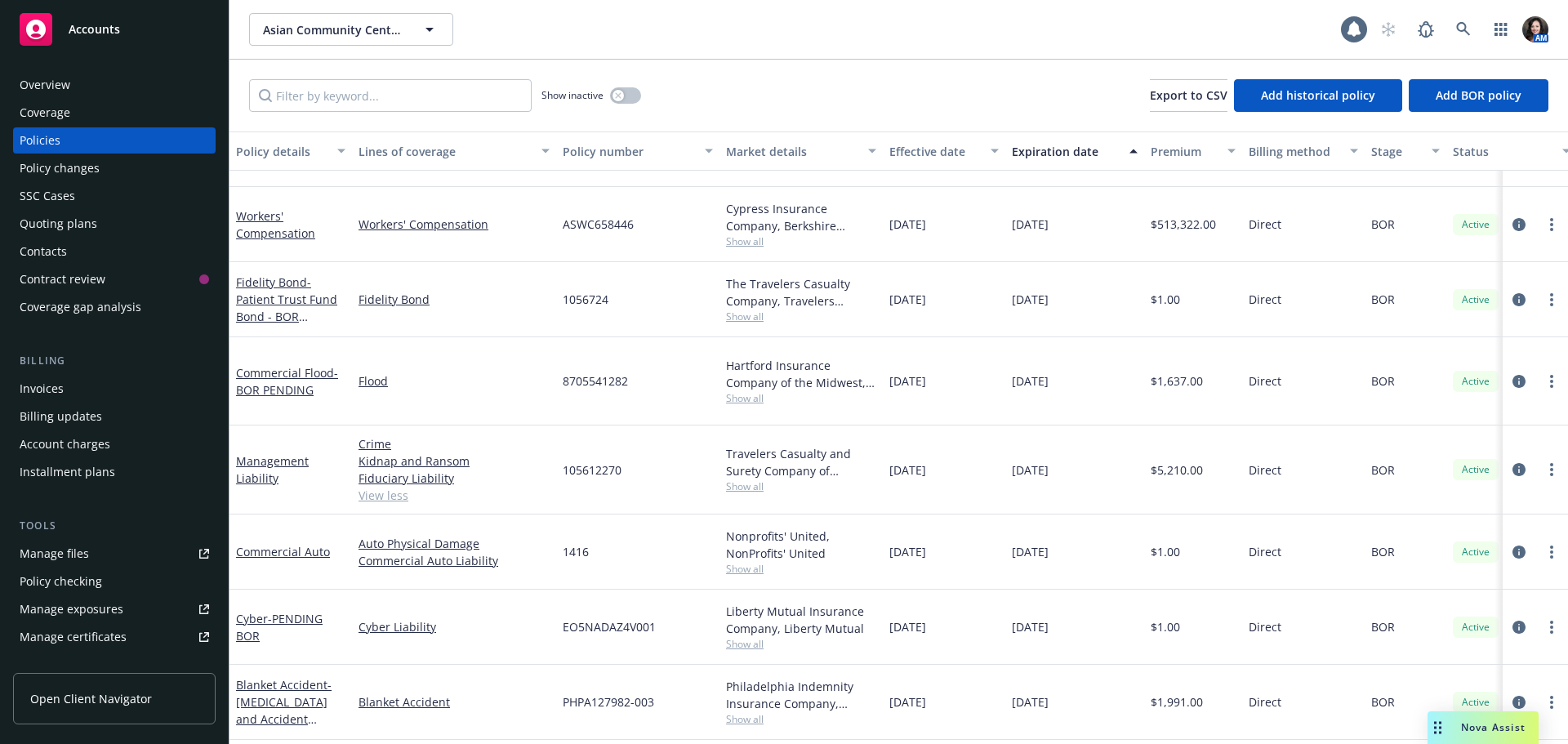
click at [380, 486] on link "View less" at bounding box center [454, 495] width 191 height 17
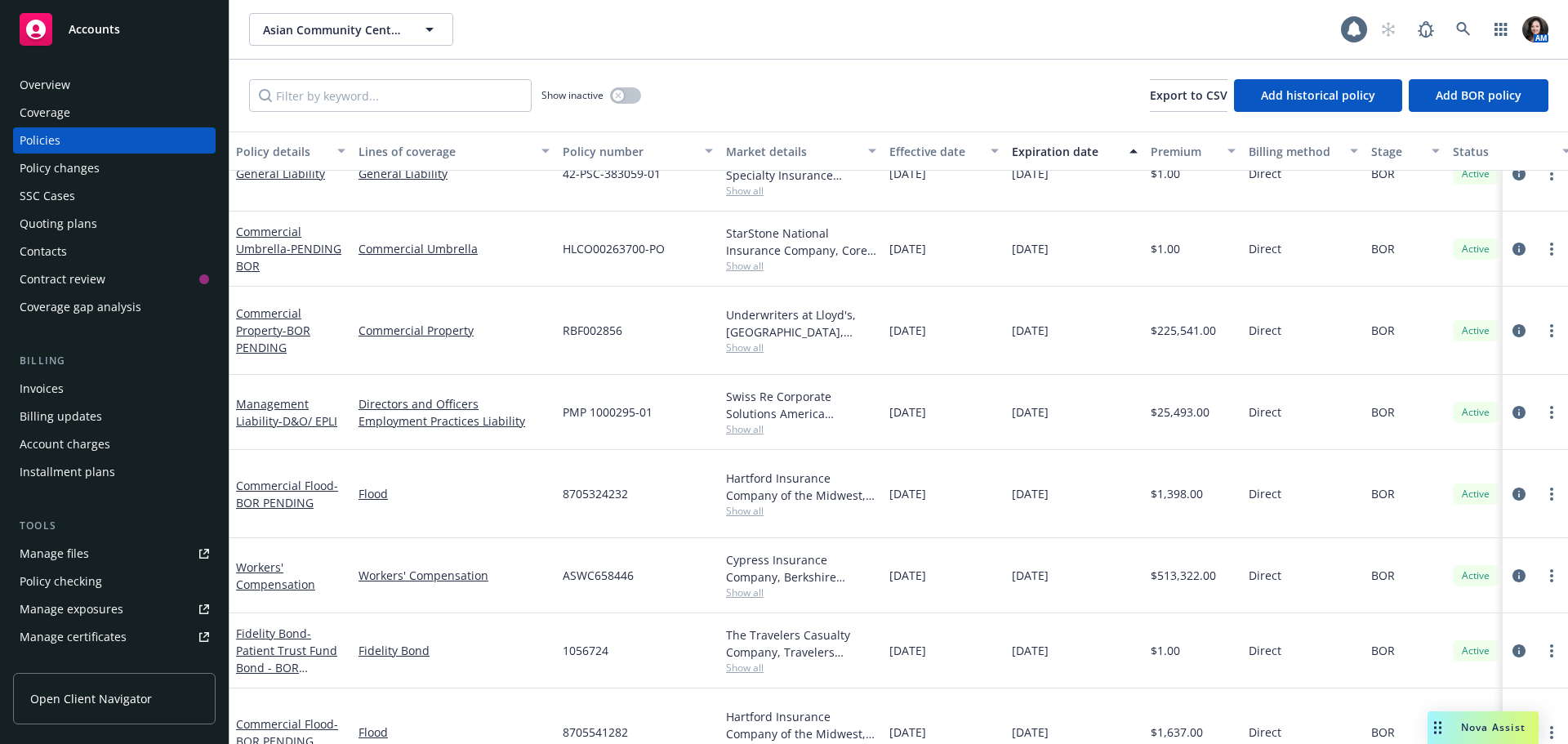
scroll to position [0, 0]
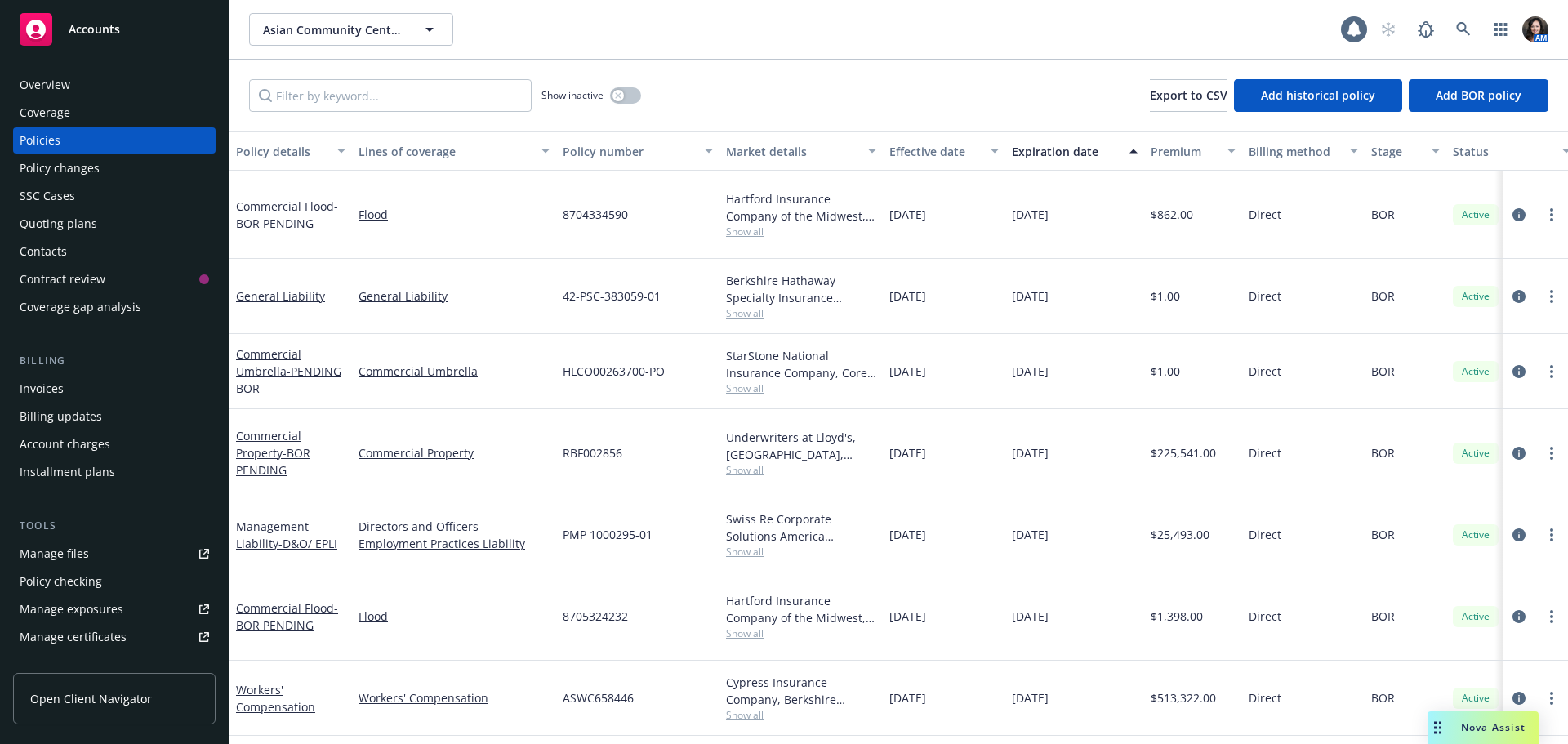
click at [750, 382] on span "Show all" at bounding box center [801, 388] width 150 height 14
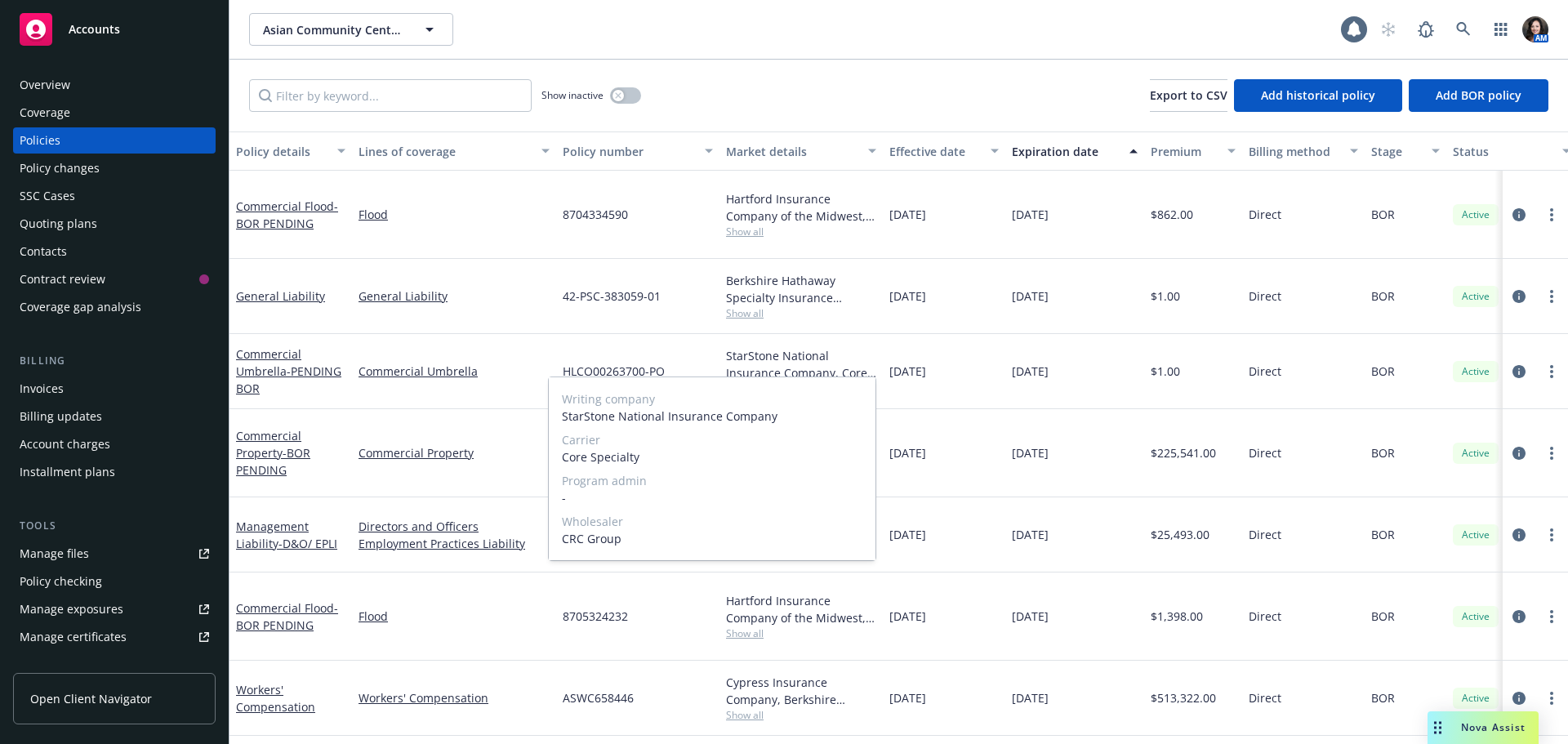
click at [750, 382] on span "Show all" at bounding box center [801, 388] width 150 height 14
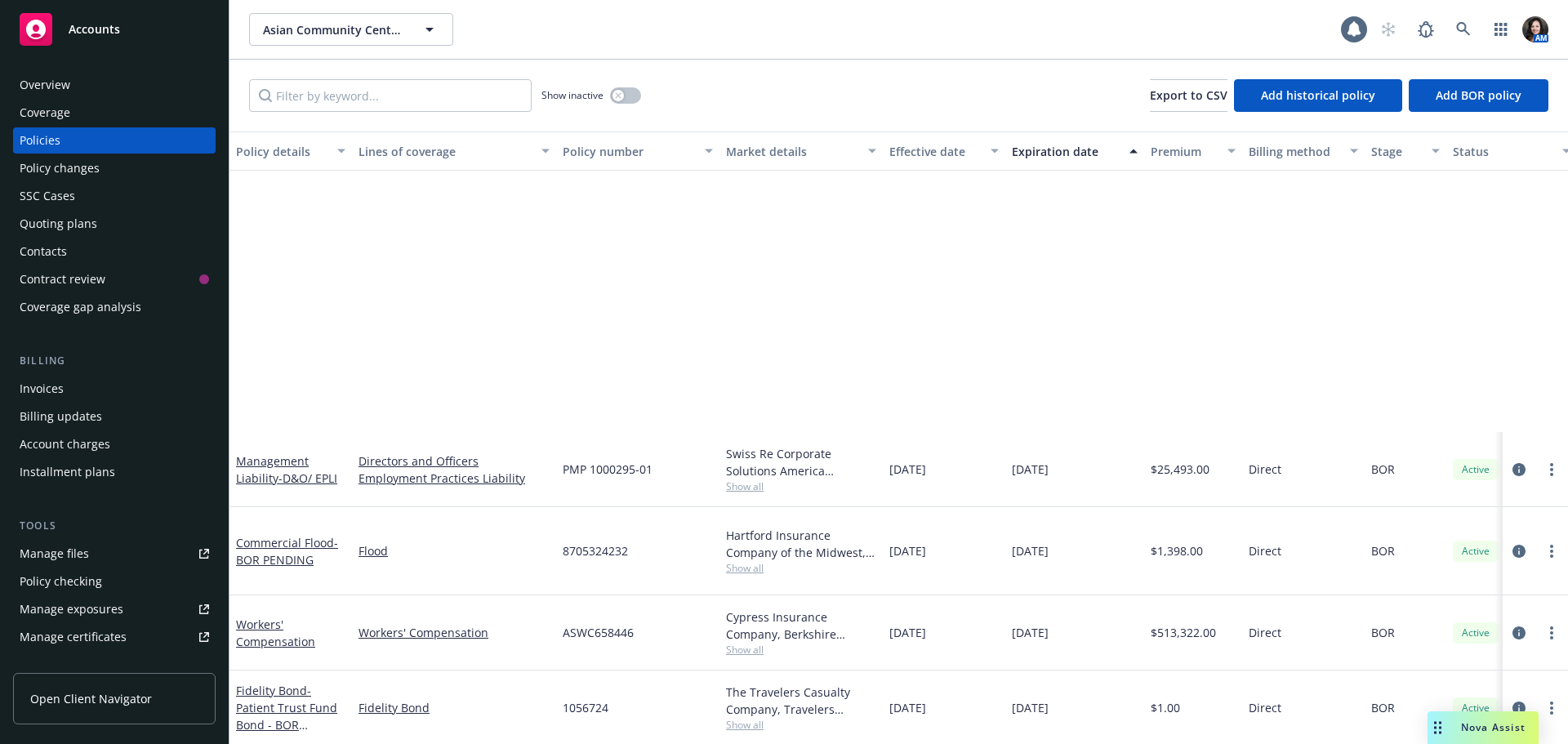
scroll to position [326, 0]
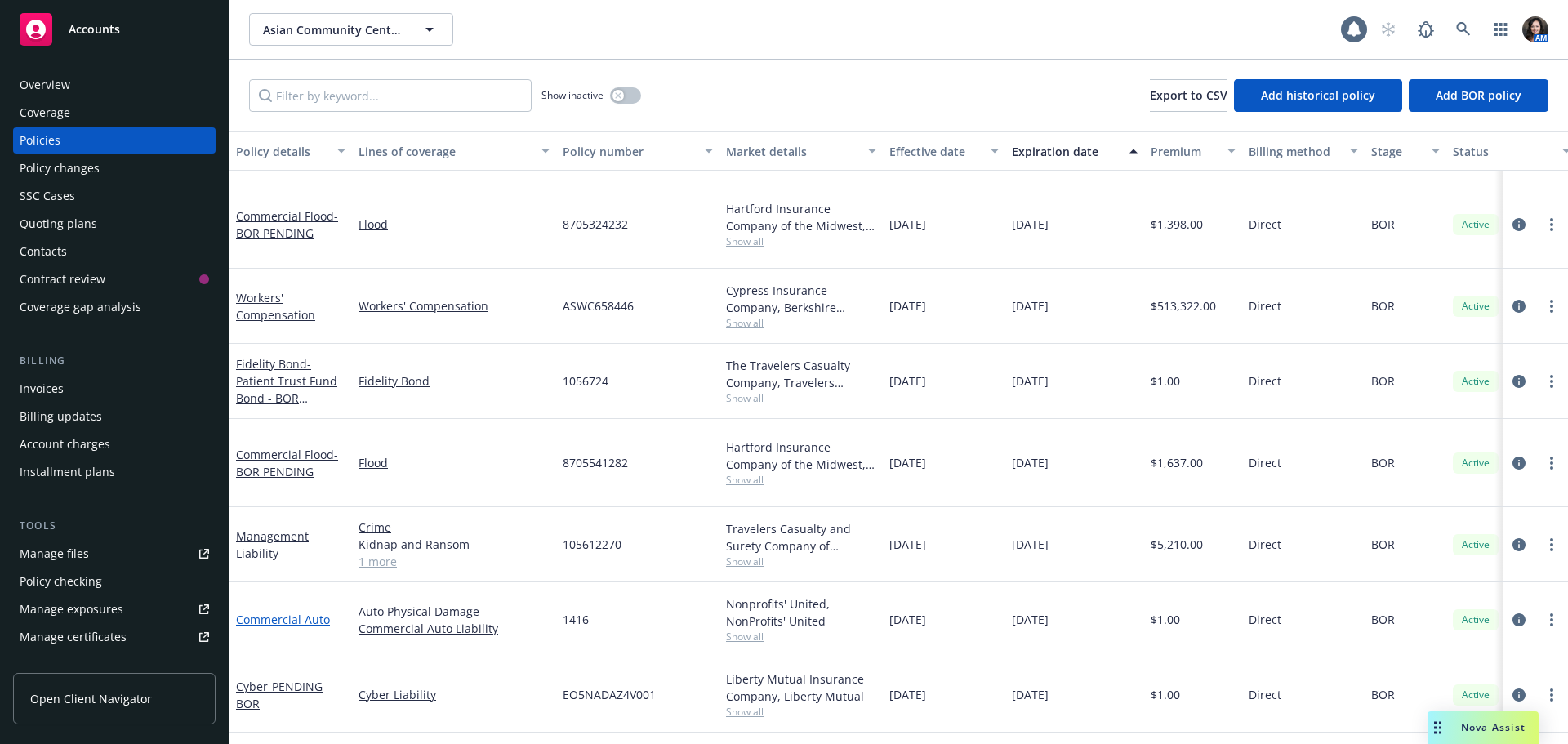
click at [260, 612] on link "Commercial Auto" at bounding box center [283, 619] width 94 height 16
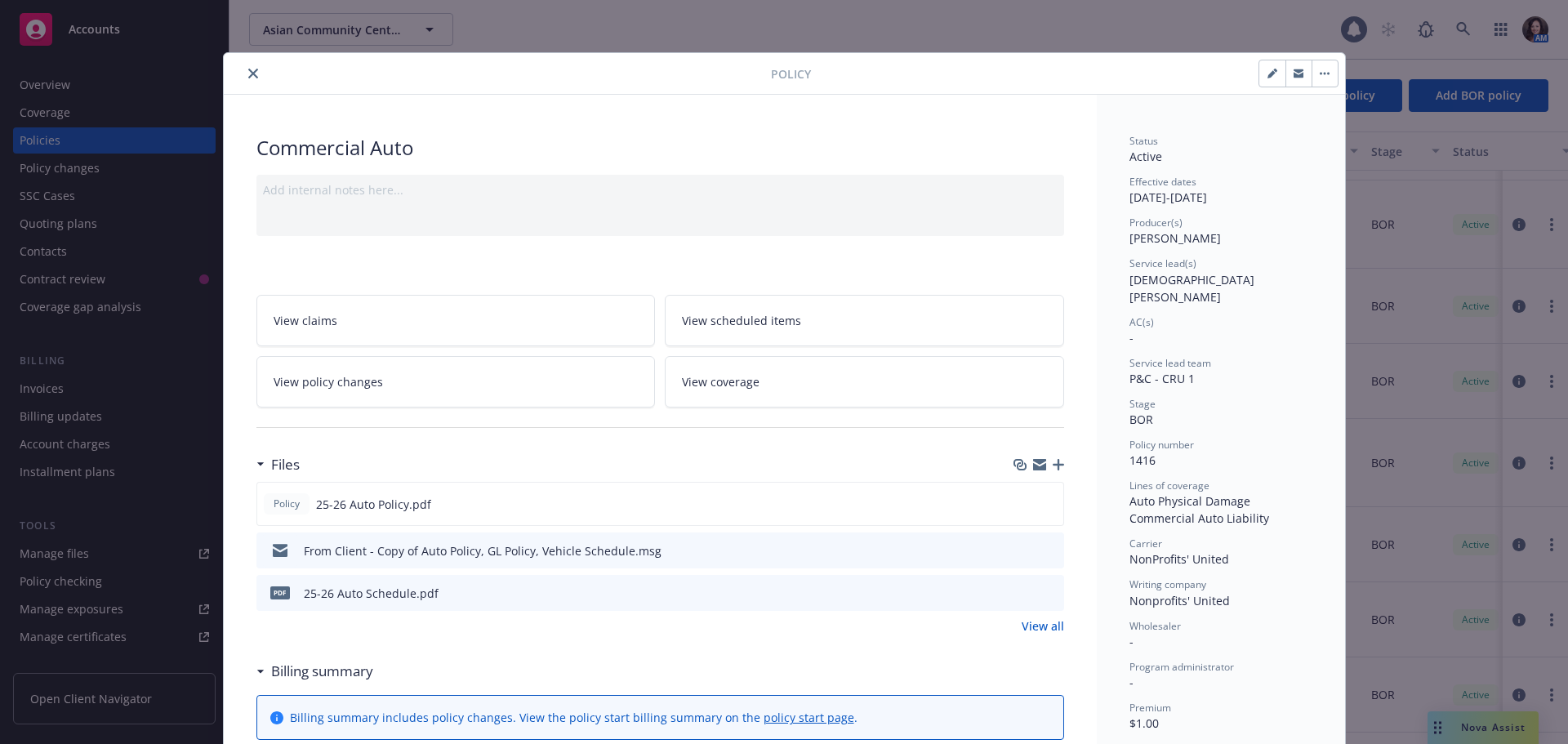
click at [248, 73] on icon "close" at bounding box center [253, 74] width 10 height 10
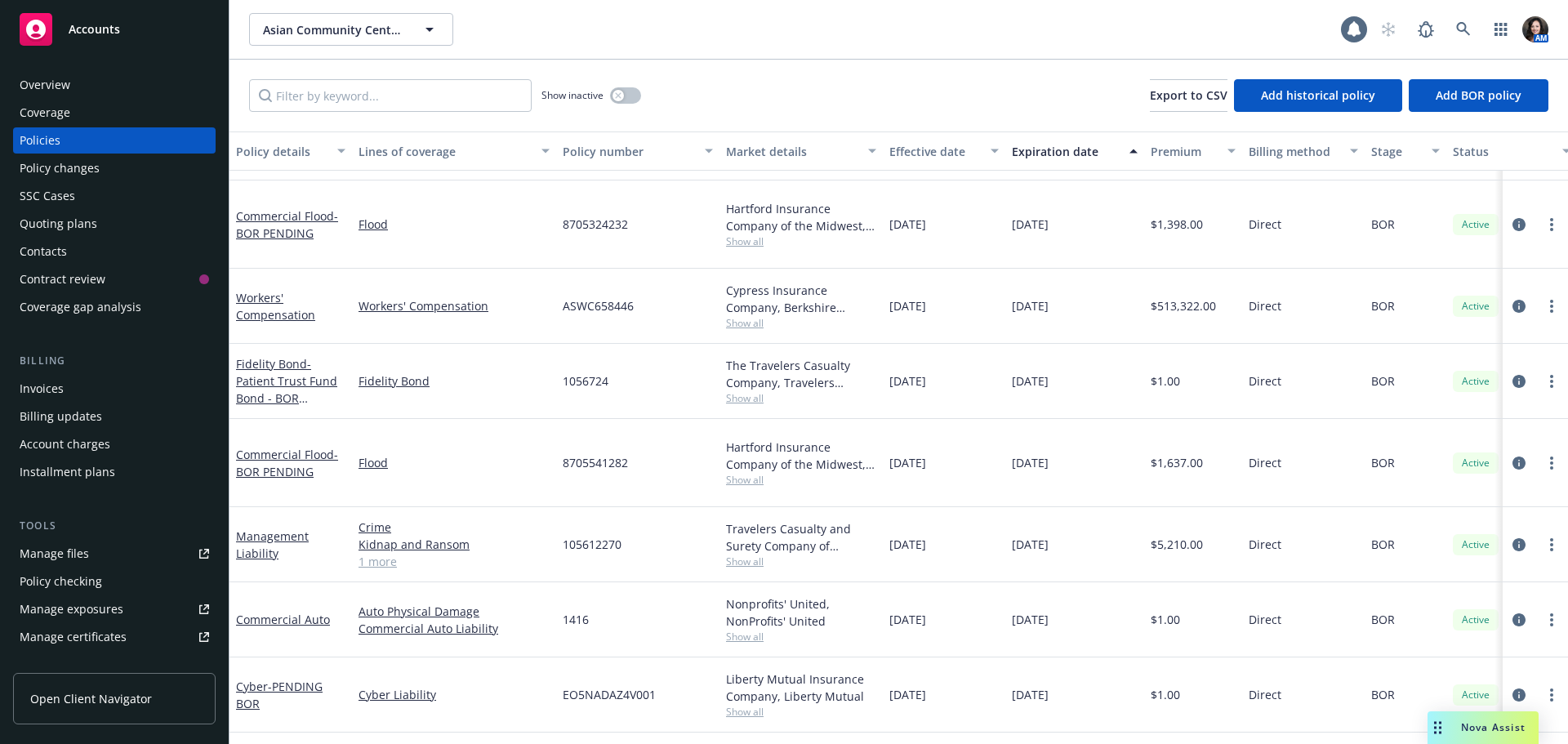
click at [135, 549] on link "Manage files" at bounding box center [114, 554] width 202 height 26
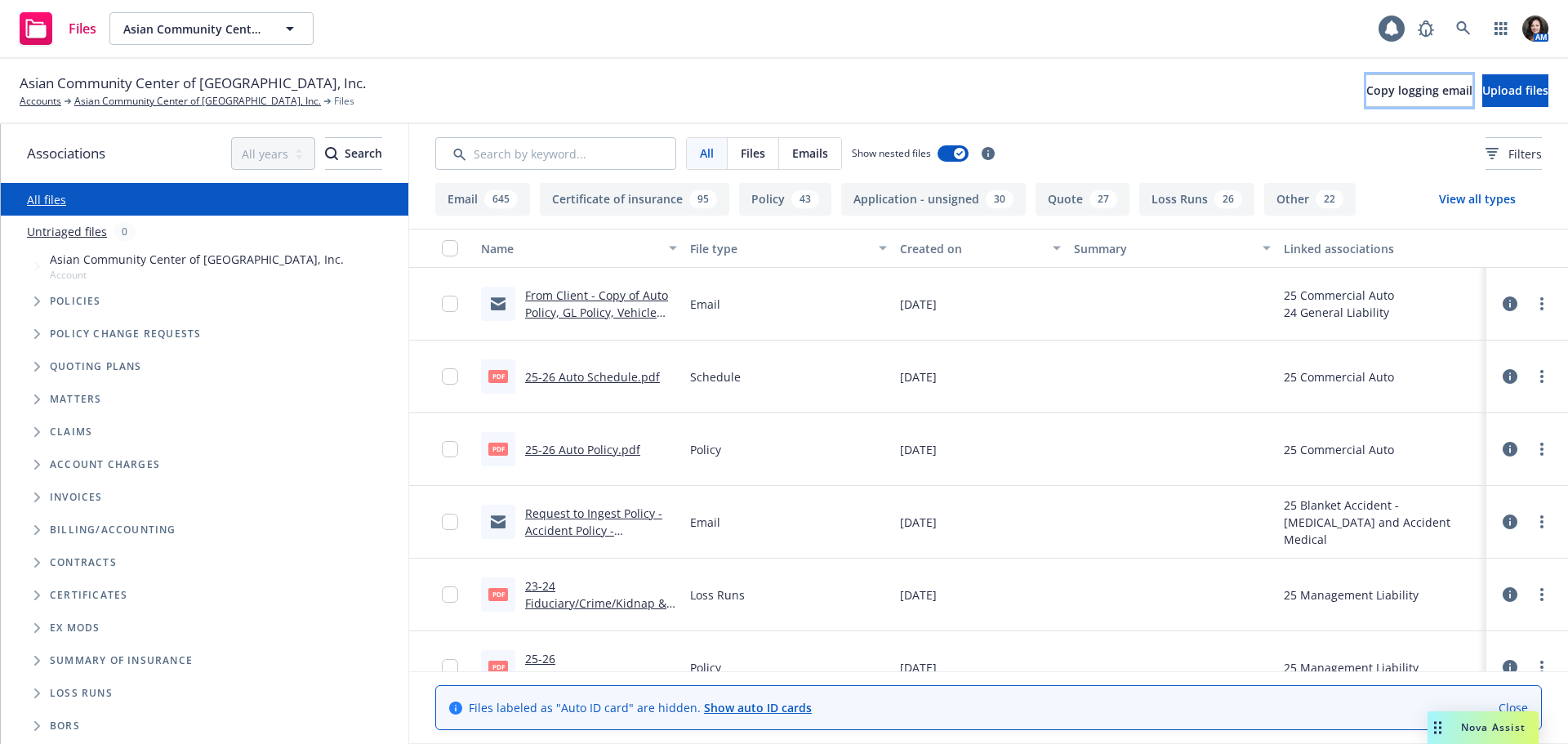
click at [1366, 98] on button "Copy logging email" at bounding box center [1418, 91] width 106 height 33
